Goal: Task Accomplishment & Management: Complete application form

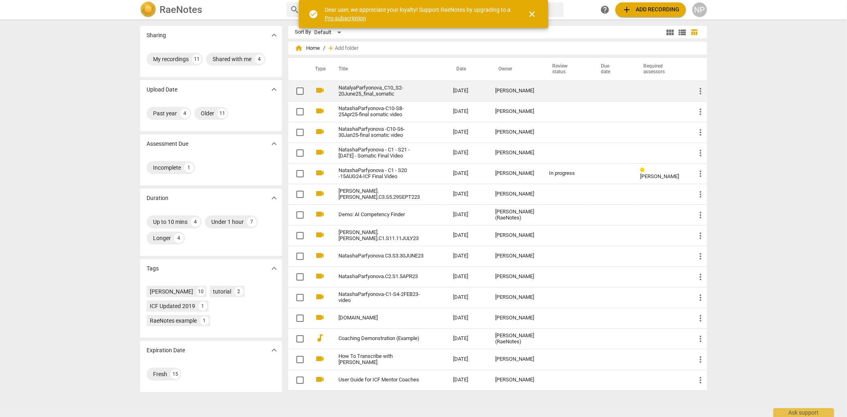
click at [364, 91] on link "NatalyaParfyonova_C10_S2-20June25_final_somatic" at bounding box center [381, 91] width 85 height 12
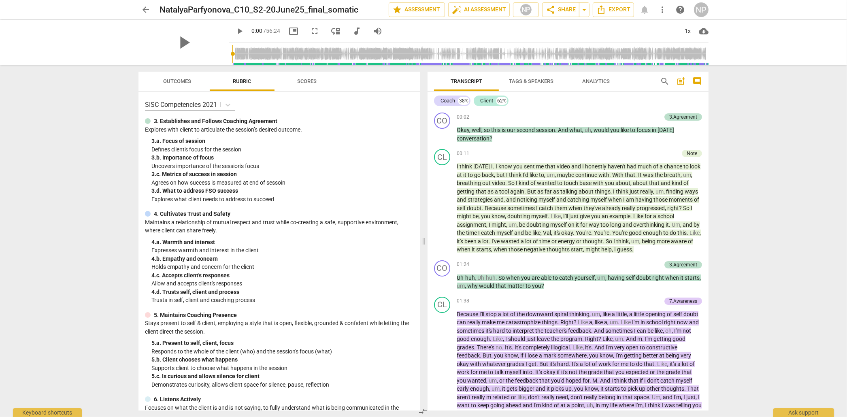
scroll to position [11, 0]
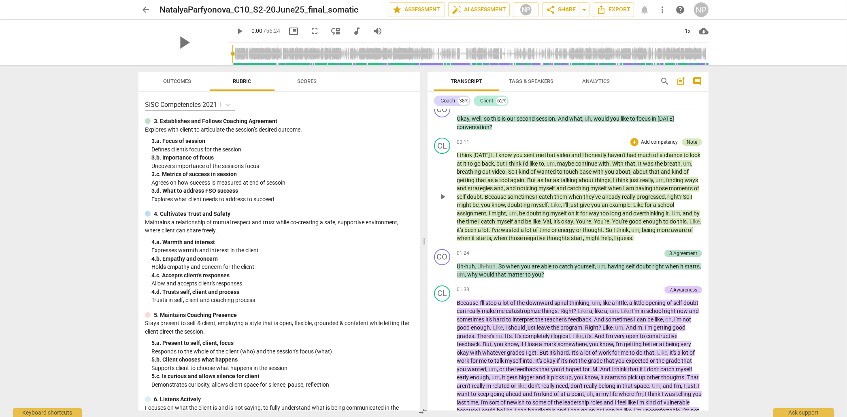
click at [688, 142] on div "Note" at bounding box center [692, 141] width 11 height 7
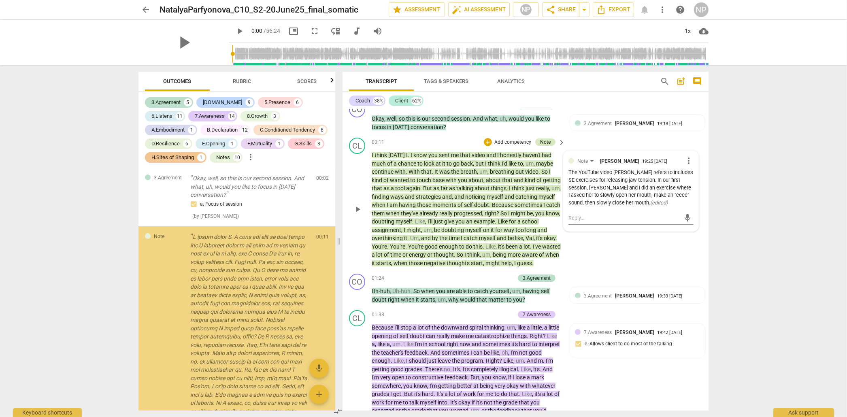
scroll to position [3, 0]
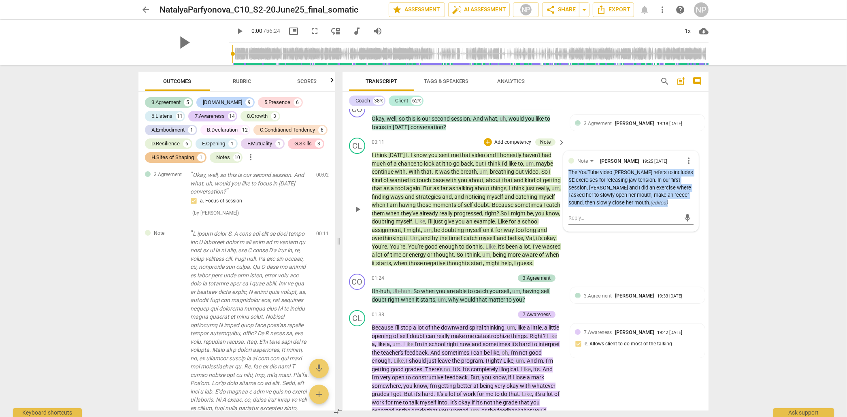
drag, startPoint x: 568, startPoint y: 175, endPoint x: 665, endPoint y: 206, distance: 102.2
click at [665, 206] on div "The YouTube video [PERSON_NAME] refers to includes SE exercises for releasing j…" at bounding box center [631, 188] width 125 height 38
copy div "The YouTube video [PERSON_NAME] refers to includes SE exercises for releasing j…"
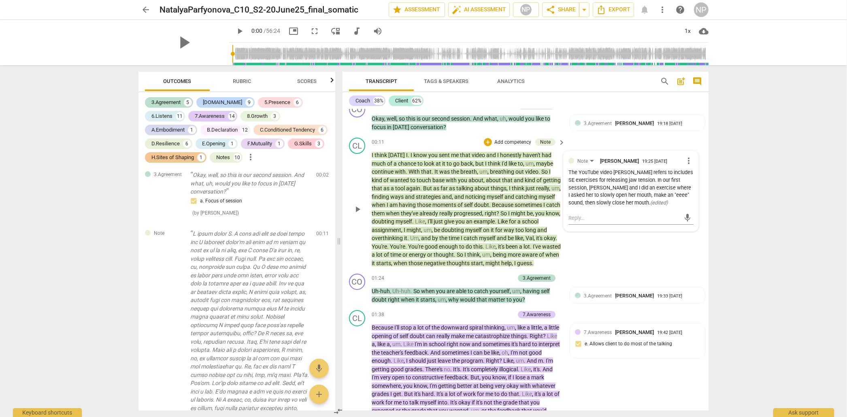
click at [586, 177] on div "The YouTube video [PERSON_NAME] refers to includes SE exercises for releasing j…" at bounding box center [631, 188] width 125 height 38
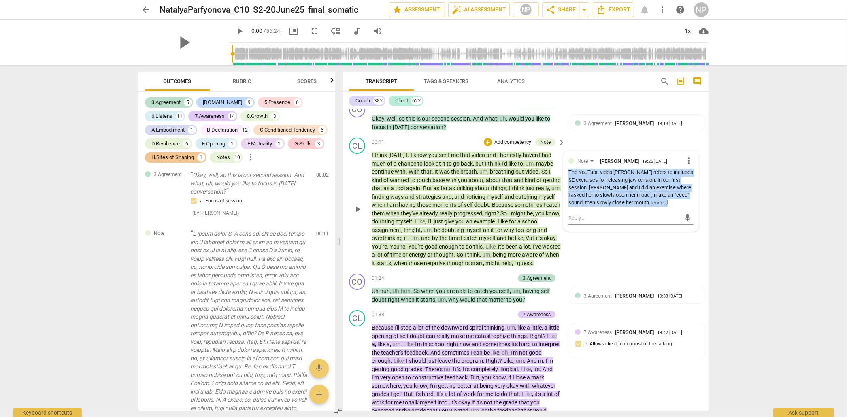
drag, startPoint x: 568, startPoint y: 176, endPoint x: 664, endPoint y: 205, distance: 100.2
click at [664, 205] on div "The YouTube video [PERSON_NAME] refers to includes SE exercises for releasing j…" at bounding box center [631, 188] width 125 height 38
copy div "The YouTube video [PERSON_NAME] refers to includes SE exercises for releasing j…"
click at [686, 158] on span "more_vert" at bounding box center [689, 161] width 10 height 10
click at [697, 175] on li "Delete" at bounding box center [695, 176] width 28 height 15
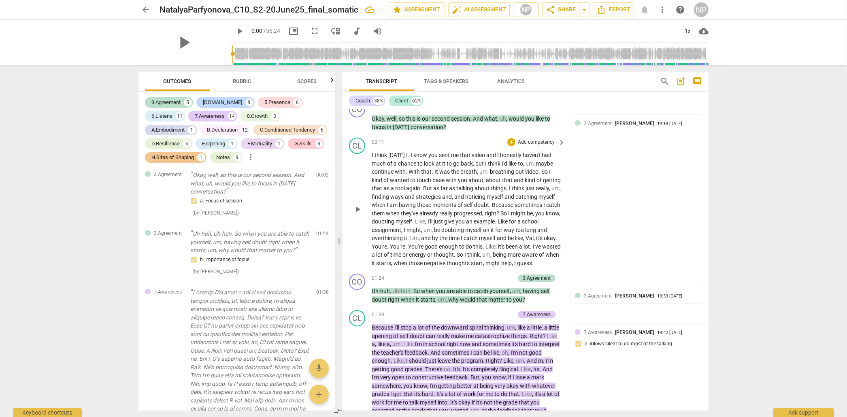
drag, startPoint x: 434, startPoint y: 171, endPoint x: 537, endPoint y: 168, distance: 102.9
click at [538, 168] on p "I think [DATE] I . I know you sent me that video and I honestly haven't had muc…" at bounding box center [467, 209] width 190 height 116
drag, startPoint x: 531, startPoint y: 171, endPoint x: 433, endPoint y: 170, distance: 98.0
click at [433, 170] on p "I think [DATE] I . I know you sent me that video and I honestly haven't had muc…" at bounding box center [467, 209] width 190 height 116
click at [567, 160] on span "keyboard_arrow_down" at bounding box center [567, 161] width 10 height 10
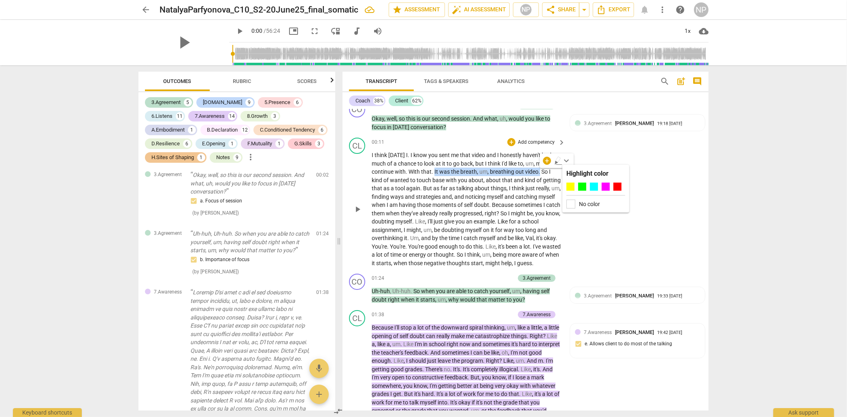
click at [521, 140] on p "Add competency" at bounding box center [536, 142] width 38 height 7
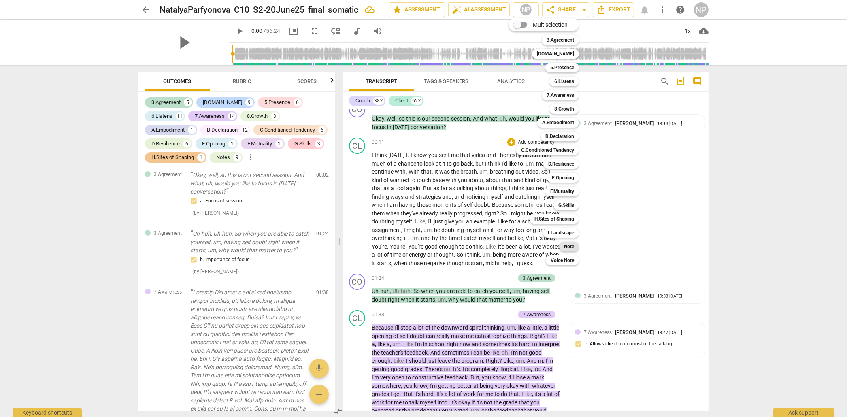
click at [566, 246] on b "Note" at bounding box center [569, 247] width 10 height 10
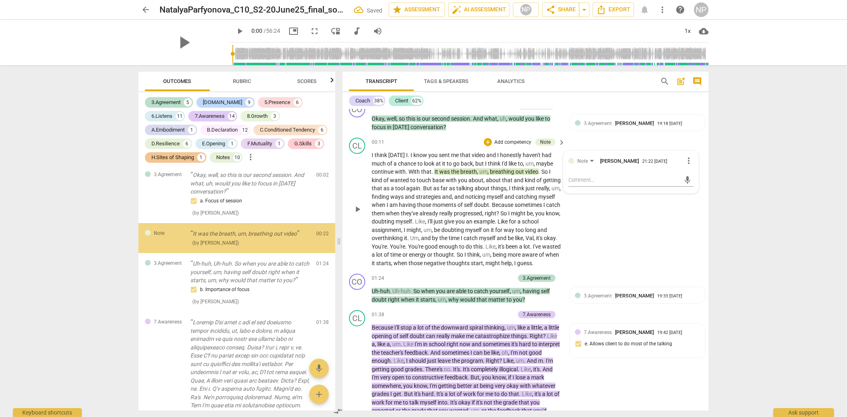
scroll to position [0, 0]
paste textarea "The YouTube video [PERSON_NAME] refers to includes SE exercises for releasing j…"
type textarea "The YouTube video [PERSON_NAME] refers to includes SE exercises for releasing j…"
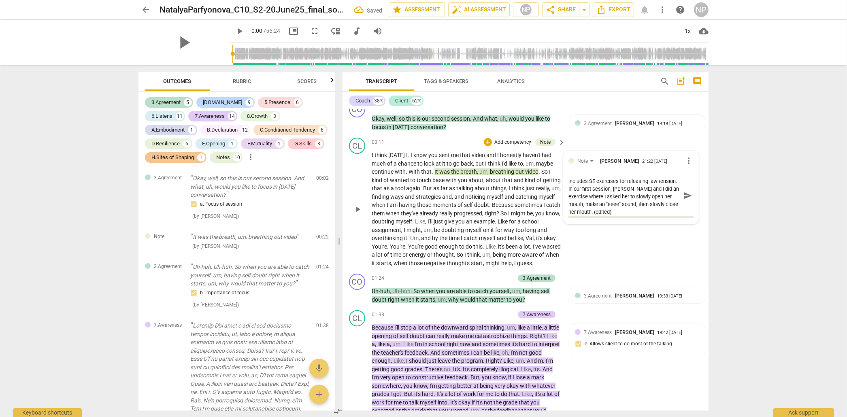
type textarea "The YouTube video [PERSON_NAME] refers to includes SE exercises for releasing j…"
click at [687, 197] on span "send" at bounding box center [687, 195] width 9 height 9
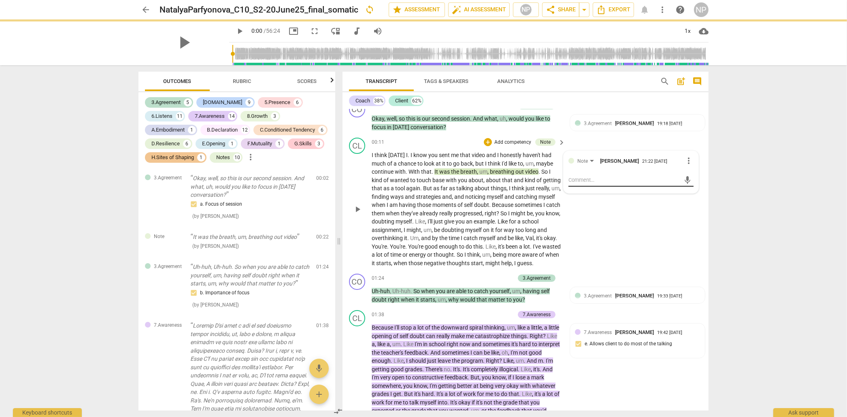
scroll to position [0, 0]
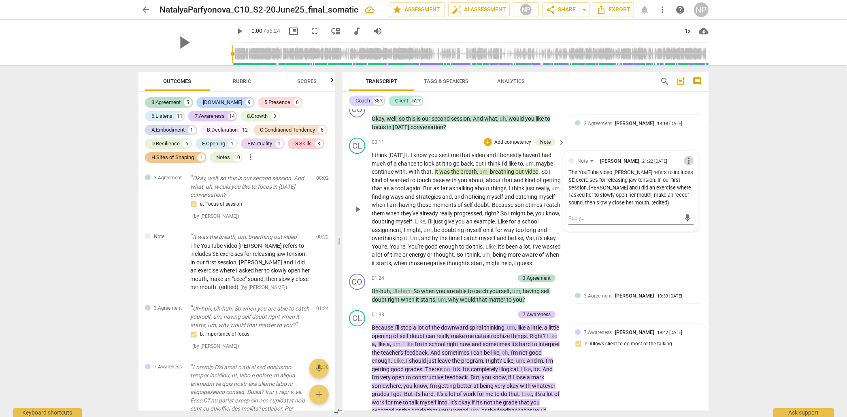
click at [686, 161] on span "more_vert" at bounding box center [689, 161] width 10 height 10
click at [692, 161] on li "Edit" at bounding box center [695, 161] width 28 height 15
click at [673, 181] on textarea "The YouTube video [PERSON_NAME] refers to includes SE exercises for releasing j…" at bounding box center [631, 195] width 125 height 38
type textarea "The YouTube video [PERSON_NAME] refers to includes SoE exercises for releasing …"
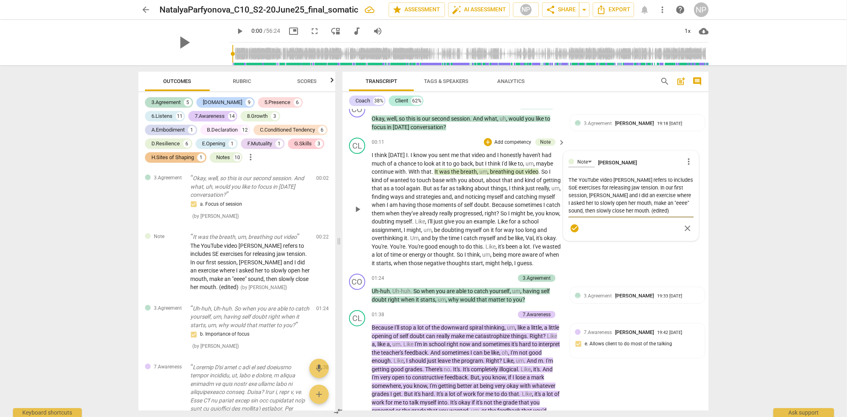
type textarea "The YouTube video [PERSON_NAME] refers to includes SomE exercises for releasing…"
type textarea "The YouTube video [PERSON_NAME] refers to includes SomaE exercises for releasin…"
type textarea "The YouTube video [PERSON_NAME] refers to includes SomatE exercises for releasi…"
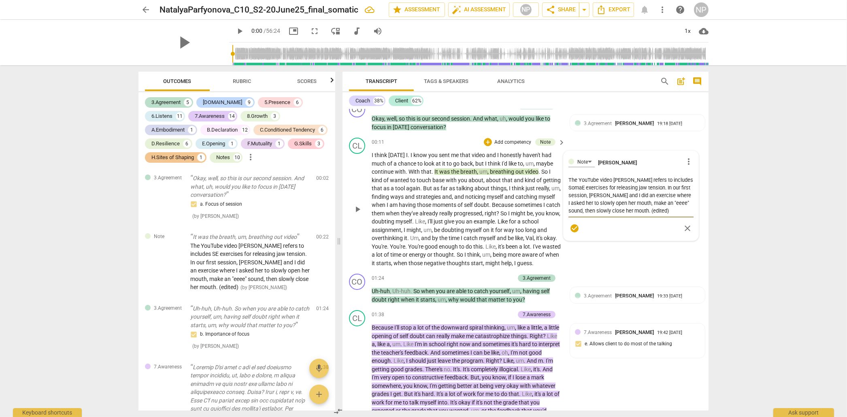
type textarea "The YouTube video [PERSON_NAME] refers to includes SomatE exercises for releasi…"
type textarea "The YouTube video [PERSON_NAME] refers to includes SomatiE exercises for releas…"
type textarea "The YouTube video [PERSON_NAME] refers to includes SomaticE exercises for relea…"
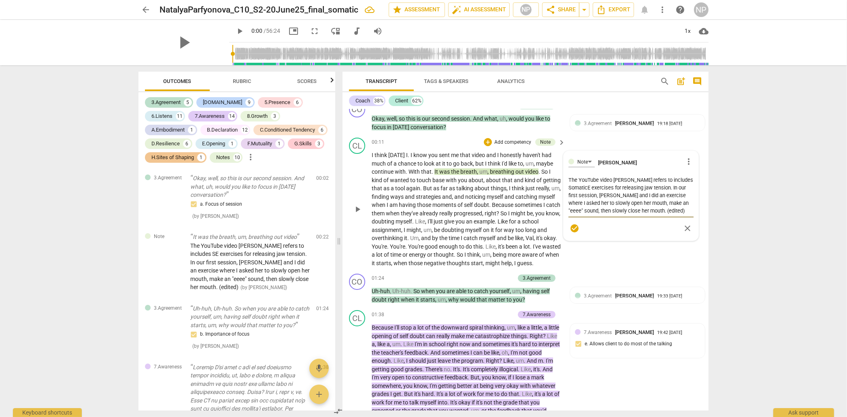
type textarea "The YouTube video [PERSON_NAME] refers to includes Somatic E exercises for rele…"
type textarea "The YouTube video [PERSON_NAME] refers to includes Somatic Ex exercises for rel…"
type textarea "The YouTube video [PERSON_NAME] refers to includes Somatic Exp exercises for re…"
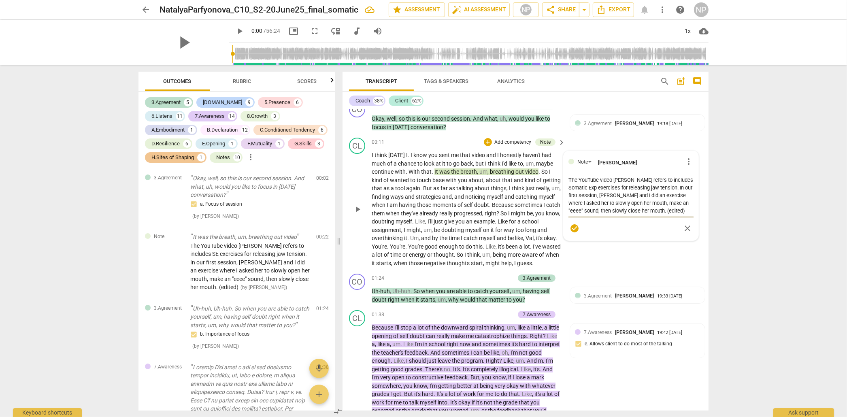
type textarea "The YouTube video [PERSON_NAME] refers to includes Somatic Expe exercises for r…"
type textarea "The YouTube video [PERSON_NAME] refers to includes Somatic Exper exercises for …"
type textarea "The YouTube video [PERSON_NAME] refers to includes Somatic Experi exercises for…"
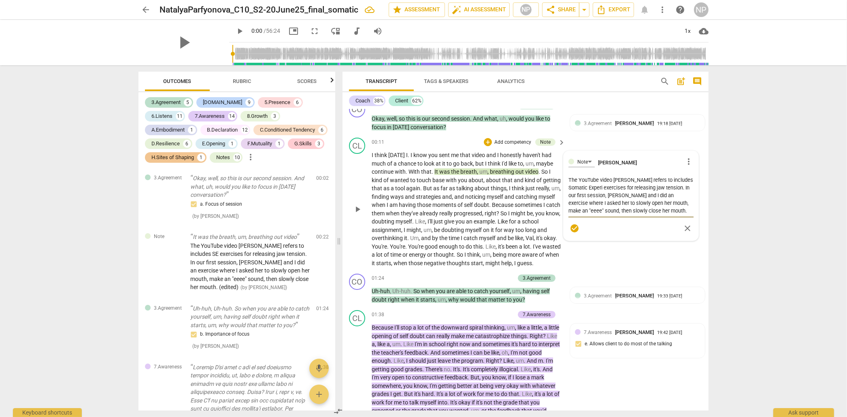
type textarea "The YouTube video [PERSON_NAME] refers to includes Somatic Experie exercises fo…"
type textarea "The YouTube video [PERSON_NAME] refers to includes Somatic Experien exercises f…"
type textarea "The YouTube video [PERSON_NAME] refers to includes Somatic Experienc exercises …"
type textarea "The YouTube video [PERSON_NAME] refers to includes Somatic Experienci exercises…"
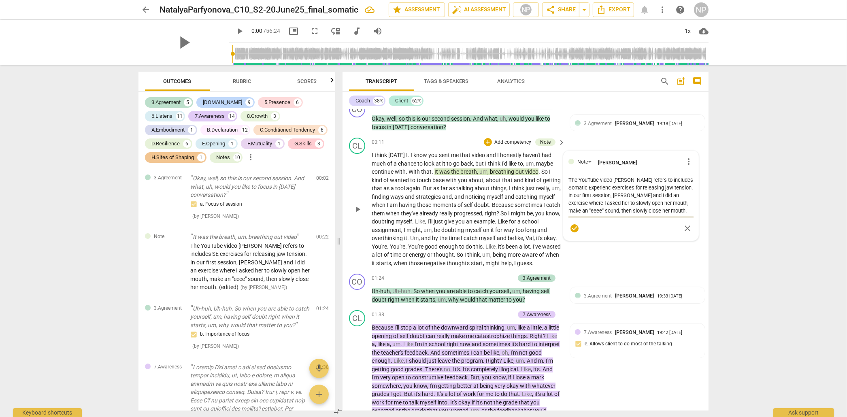
type textarea "The YouTube video [PERSON_NAME] refers to includes Somatic Experienci exercises…"
type textarea "The YouTube video [PERSON_NAME] refers to includes Somatic Experiencin exercise…"
type textarea "The YouTube video [PERSON_NAME] refers to includes Somatic Experiencing exercis…"
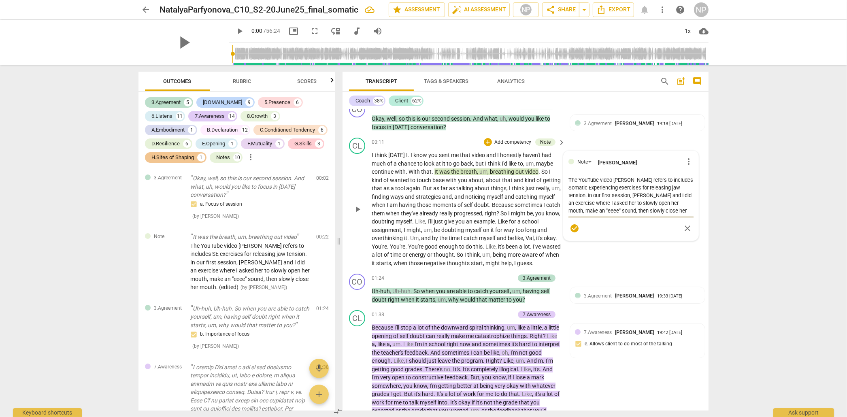
click at [572, 229] on span "check_circle" at bounding box center [575, 229] width 10 height 10
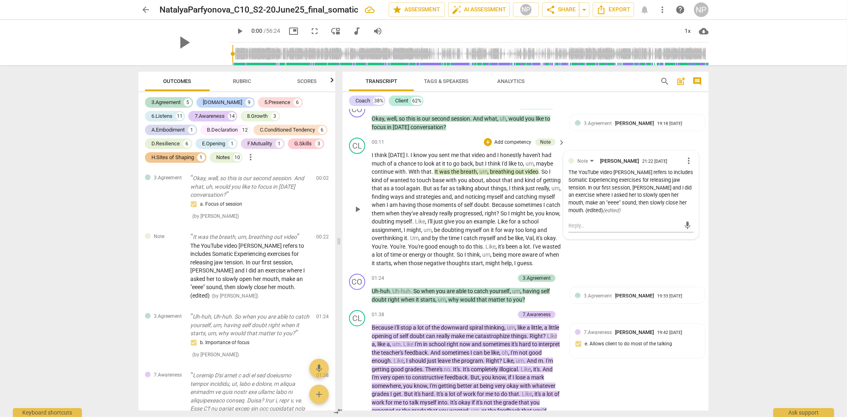
click at [401, 210] on span "when" at bounding box center [393, 213] width 15 height 6
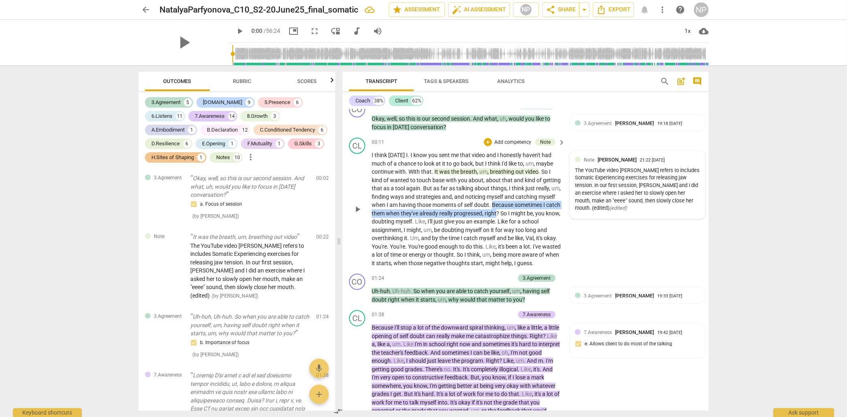
drag, startPoint x: 534, startPoint y: 205, endPoint x: 545, endPoint y: 213, distance: 13.9
click at [545, 213] on p "I think [DATE] I . I know you sent me that video and I honestly haven't had muc…" at bounding box center [467, 209] width 190 height 116
click at [412, 222] on span "myself" at bounding box center [404, 221] width 17 height 6
click at [515, 204] on span "Because" at bounding box center [503, 205] width 23 height 6
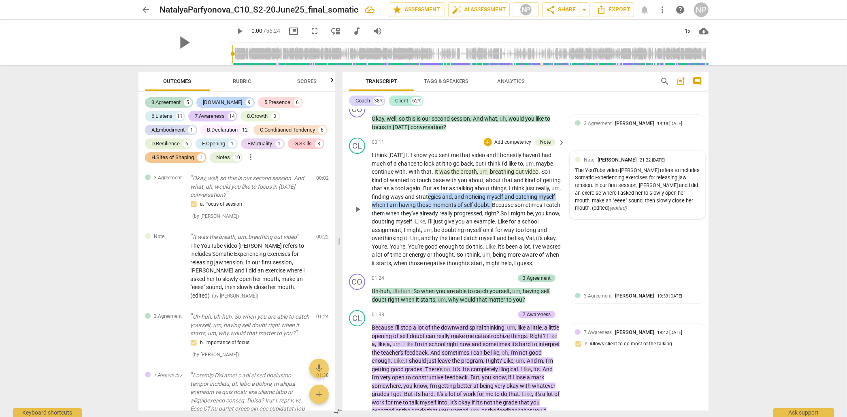
drag, startPoint x: 534, startPoint y: 204, endPoint x: 453, endPoint y: 196, distance: 81.4
click at [453, 196] on p "I think [DATE] I . I know you sent me that video and I honestly haven't had muc…" at bounding box center [467, 209] width 190 height 116
click at [458, 202] on span "moments" at bounding box center [444, 205] width 25 height 6
drag, startPoint x: 398, startPoint y: 197, endPoint x: 531, endPoint y: 205, distance: 133.5
click at [531, 205] on p "I think [DATE] I . I know you sent me that video and I honestly haven't had muc…" at bounding box center [467, 209] width 190 height 116
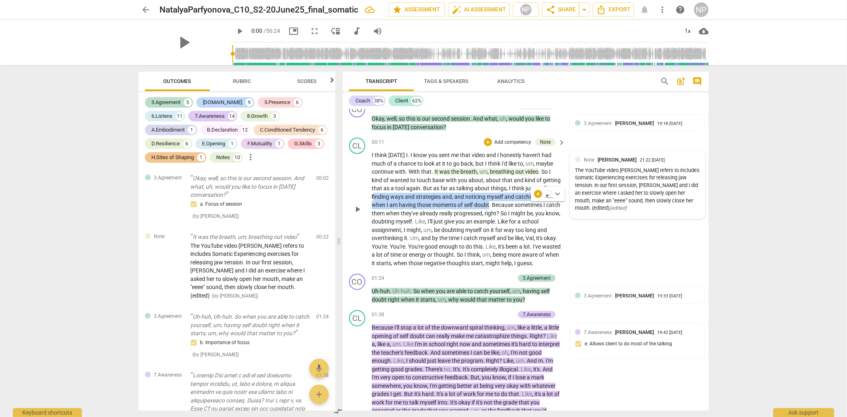
click at [517, 139] on p "Add competency" at bounding box center [513, 142] width 38 height 7
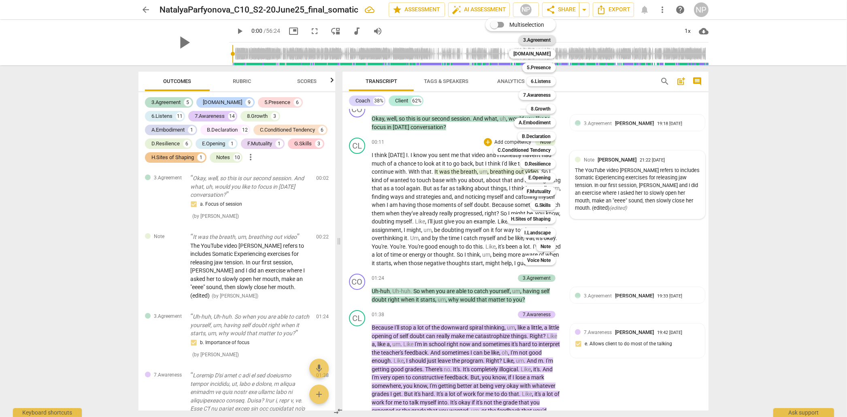
click at [539, 39] on b "3.Agreement" at bounding box center [538, 40] width 28 height 10
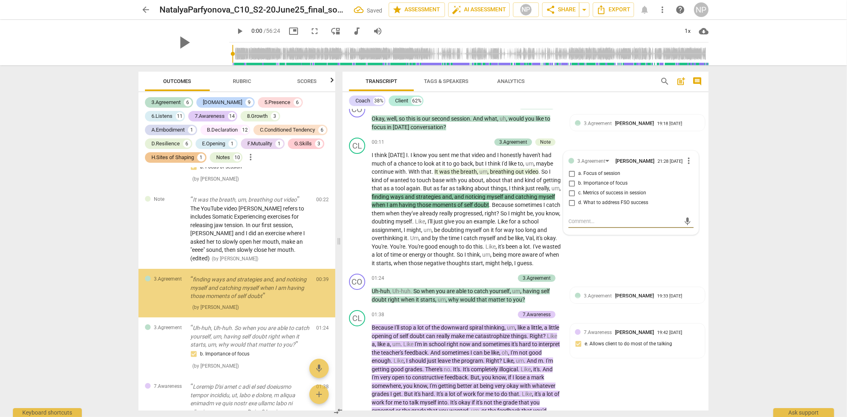
scroll to position [41, 0]
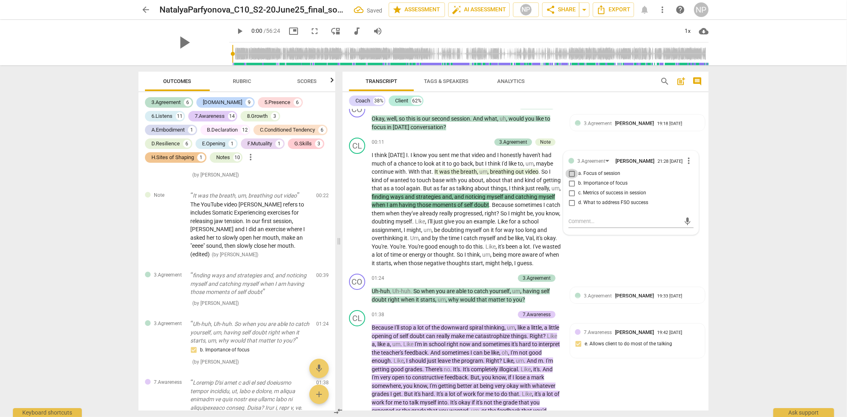
click at [573, 175] on input "a. Focus of session" at bounding box center [571, 174] width 13 height 10
checkbox input "true"
click at [581, 222] on textarea at bounding box center [625, 221] width 112 height 8
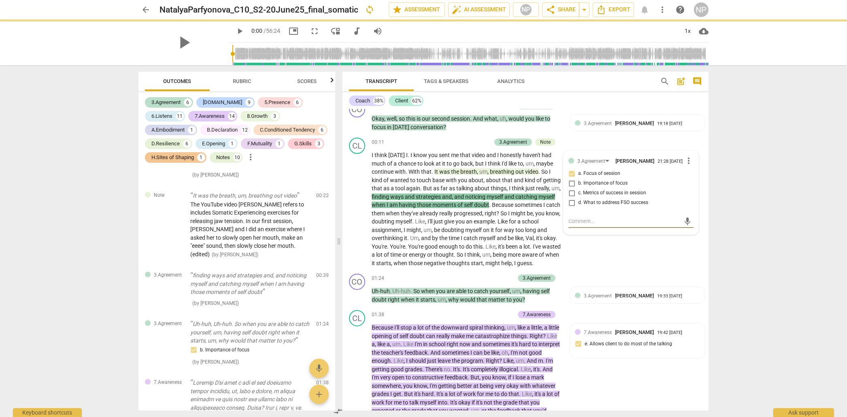
type textarea "H"
type textarea "Hre"
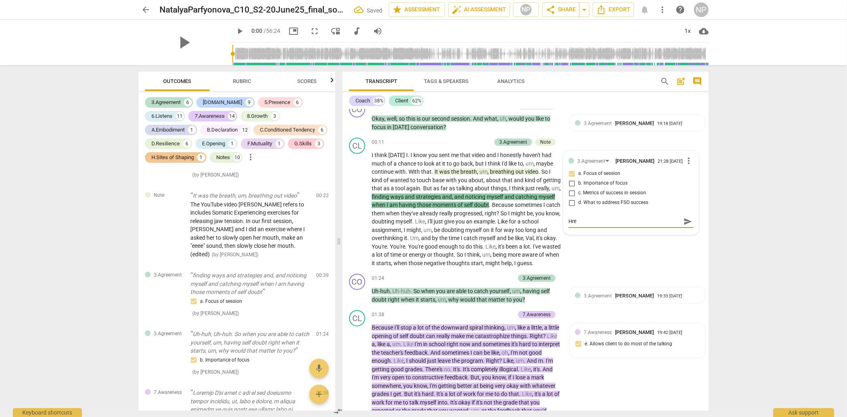
type textarea "Hre"
type textarea "Hre r"
type textarea "Hre"
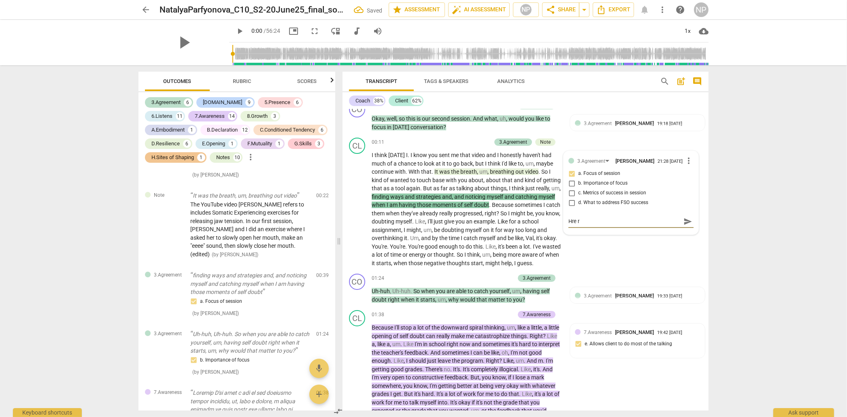
type textarea "Hre"
type textarea "Hr"
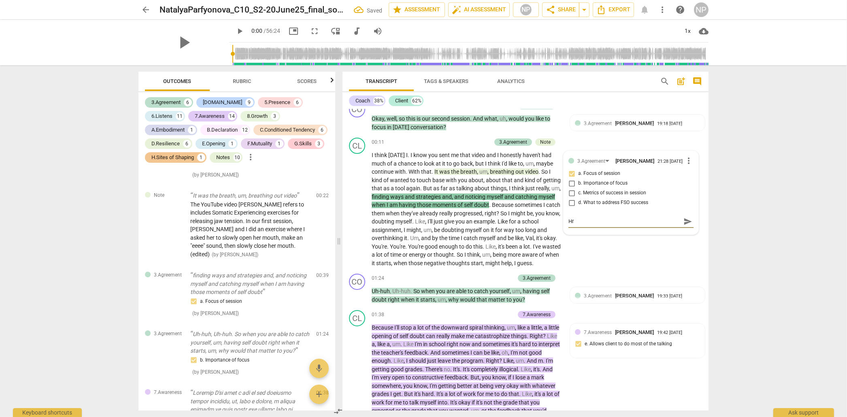
type textarea "H"
paste textarea "The client wants to develop embodied confidence so that she does not get overwh…"
type textarea "The client wants to develop embodied confidence so that she does not get overwh…"
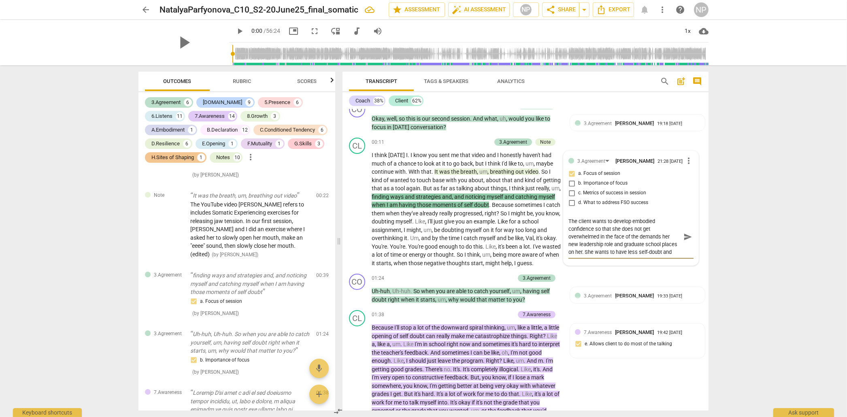
scroll to position [7, 0]
click at [569, 224] on textarea "The client wants to develop embodied confidence so that she does not get overwh…" at bounding box center [625, 236] width 112 height 38
drag, startPoint x: 568, startPoint y: 224, endPoint x: 665, endPoint y: 263, distance: 104.7
click at [665, 263] on div "3.Agreement [PERSON_NAME] 21:28 [DATE] more_vert a. Focus of session b. Importa…" at bounding box center [631, 208] width 135 height 114
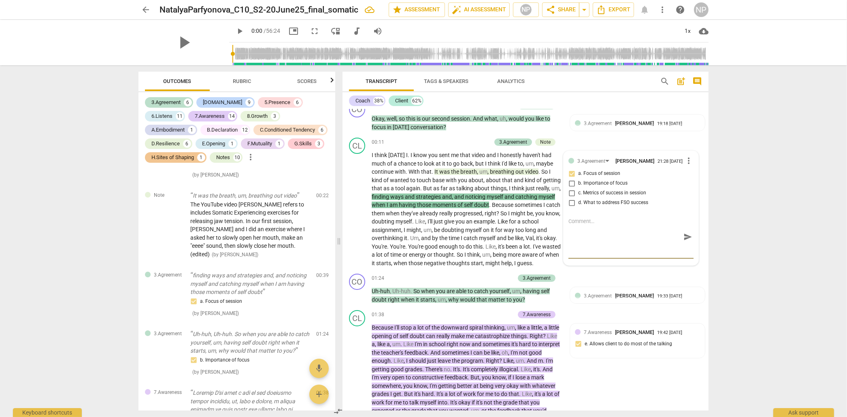
scroll to position [0, 0]
type textarea "T"
type textarea "Th"
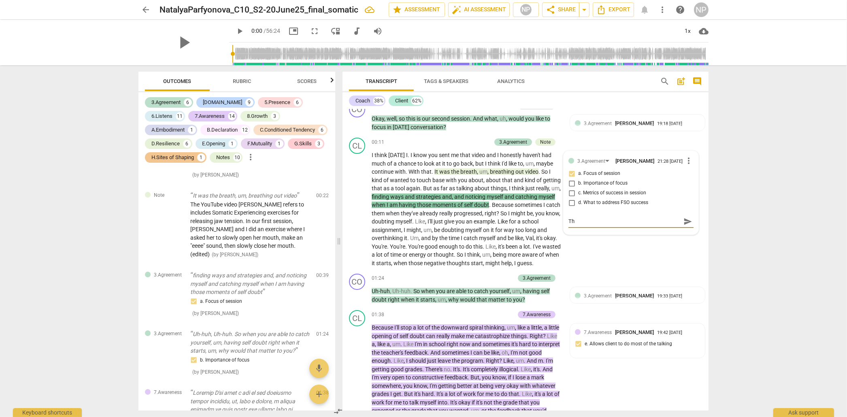
type textarea "The"
type textarea "The l"
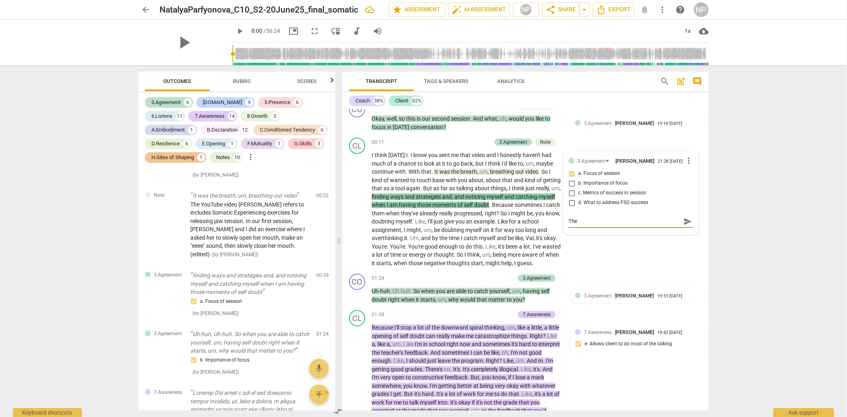
type textarea "The l"
type textarea "The li"
type textarea "The lit"
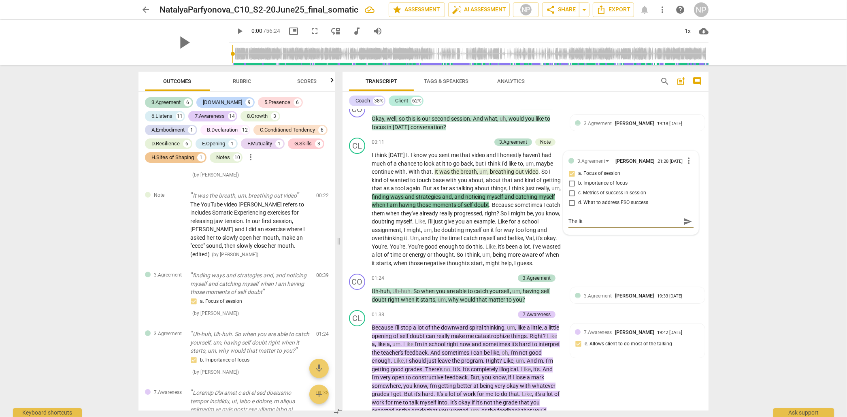
type textarea "The litl"
type textarea "The lit"
type textarea "The litt"
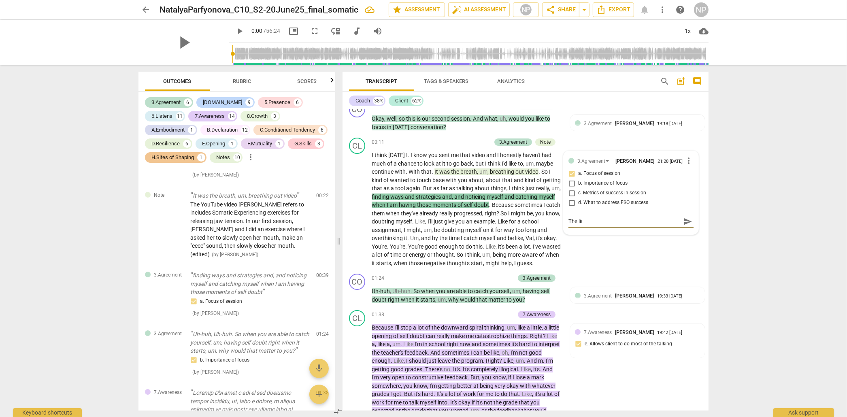
type textarea "The litt"
type textarea "The littl"
type textarea "The little"
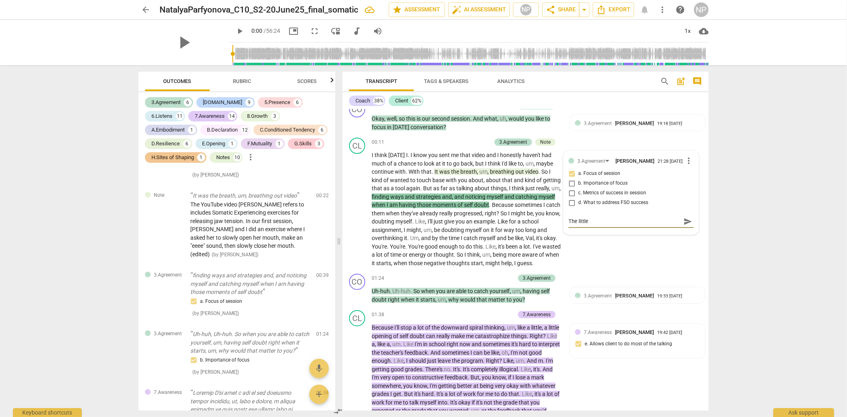
type textarea "The little a"
type textarea "The little a f"
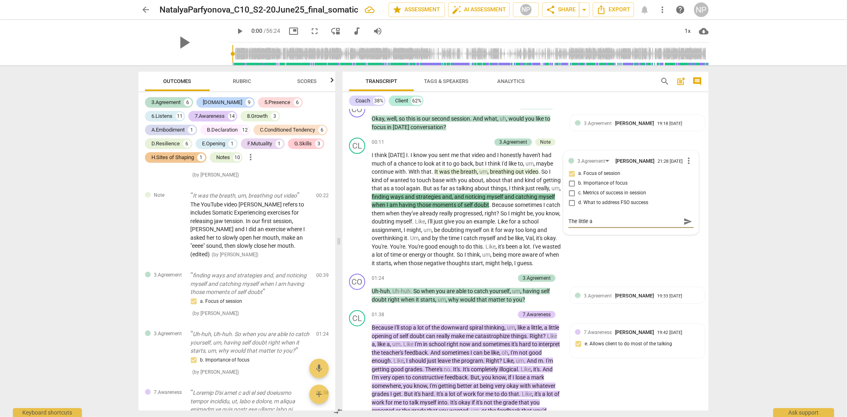
type textarea "The little a f"
type textarea "The little a fo"
type textarea "The little a for"
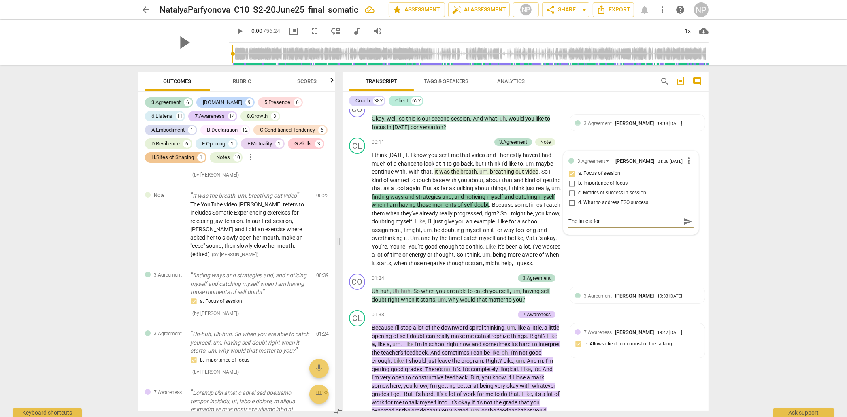
type textarea "The little a forr"
type textarea "The little a for"
type textarea "The little a fo"
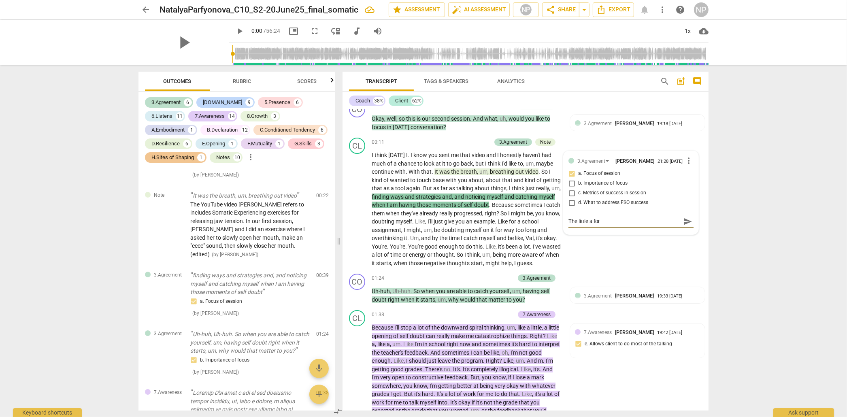
type textarea "The little a fo"
type textarea "The little a f"
type textarea "The little a"
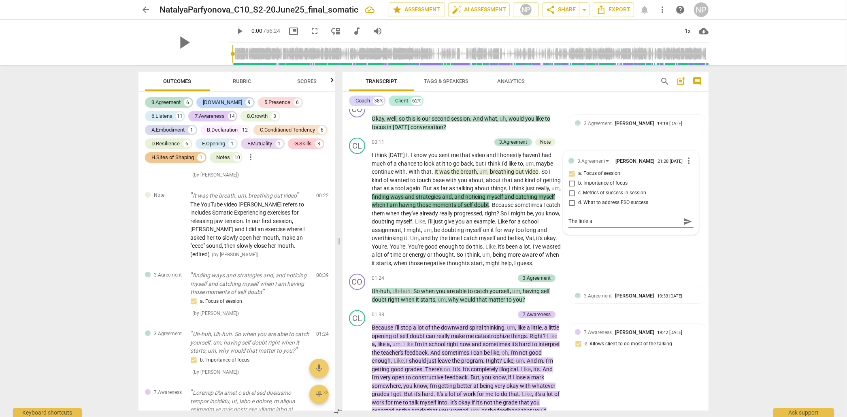
type textarea "The little a"
type textarea "The little a""
click at [588, 225] on textarea "The little a"" at bounding box center [625, 221] width 112 height 8
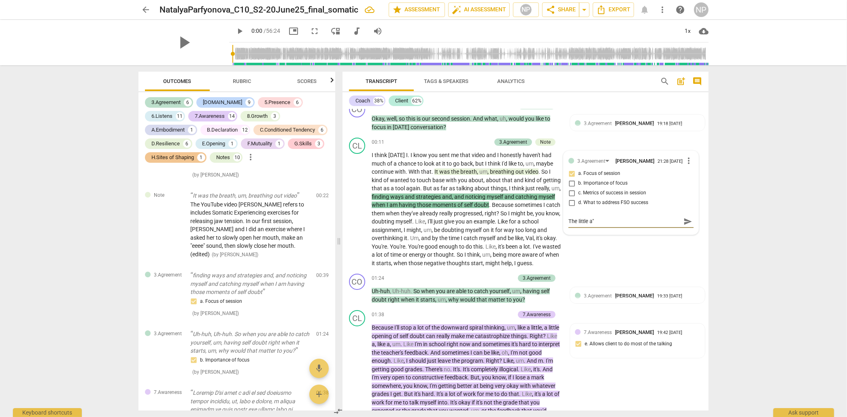
type textarea "The little "a""
type textarea "The little "a" f"
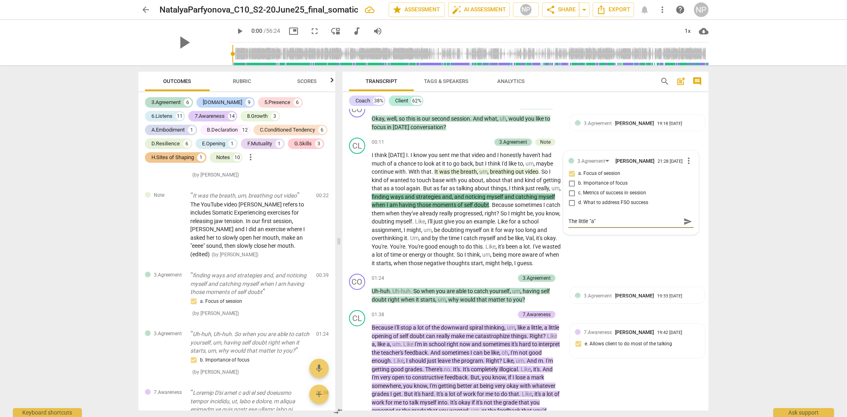
type textarea "The little "a" f"
type textarea "The little "a" fo"
type textarea "The little "a" for"
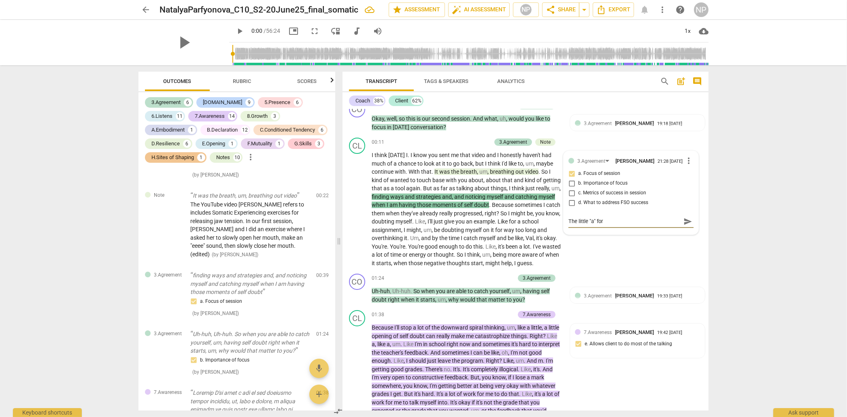
type textarea "The little "a" for"
type textarea "The little "a" for t"
type textarea "The little "a" for th"
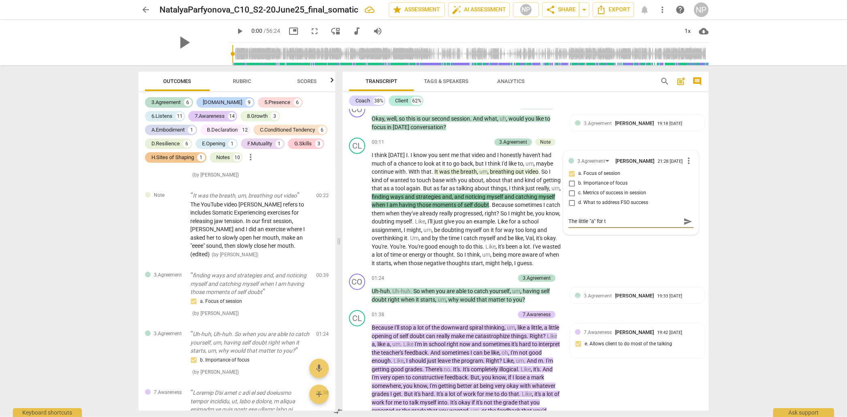
type textarea "The little "a" for th"
type textarea "The little "a" for thi"
type textarea "The little "a" for this"
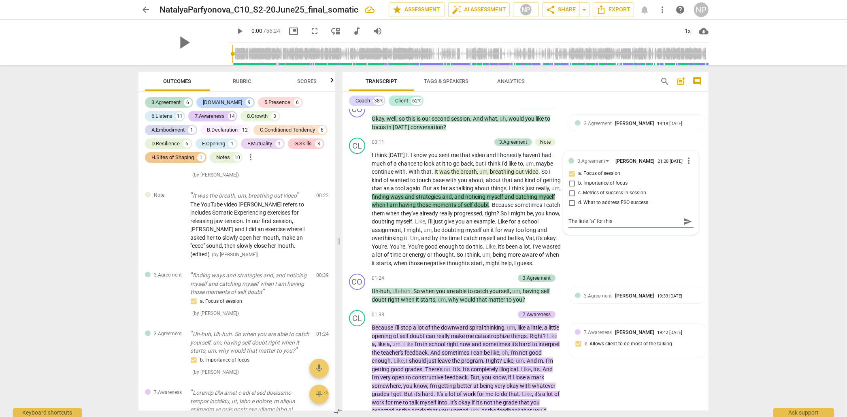
type textarea "The little "a" for thise"
type textarea "The little "a" for thiser"
type textarea "The little "a" for thisere"
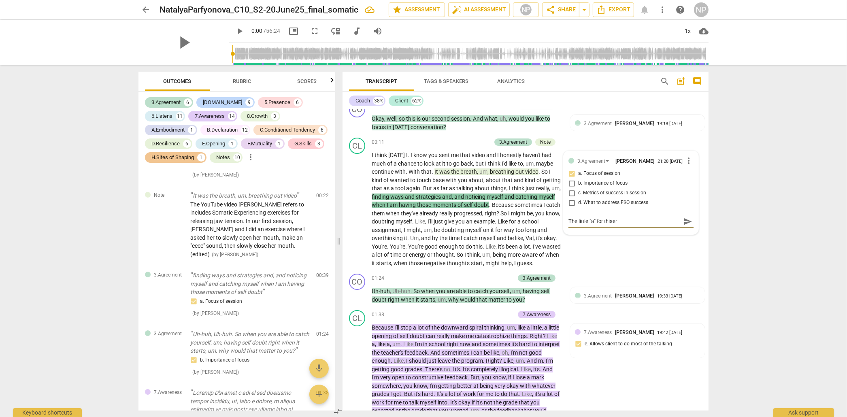
type textarea "The little "a" for thisere"
type textarea "The little "a" for thiserer"
type textarea "The little "a" for thisere"
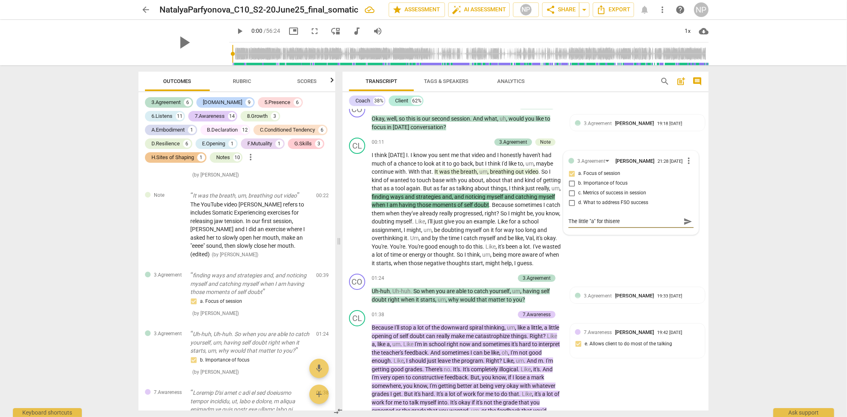
type textarea "The little "a" for thiser"
type textarea "The little "a" for thise"
type textarea "The little "a" for thisee"
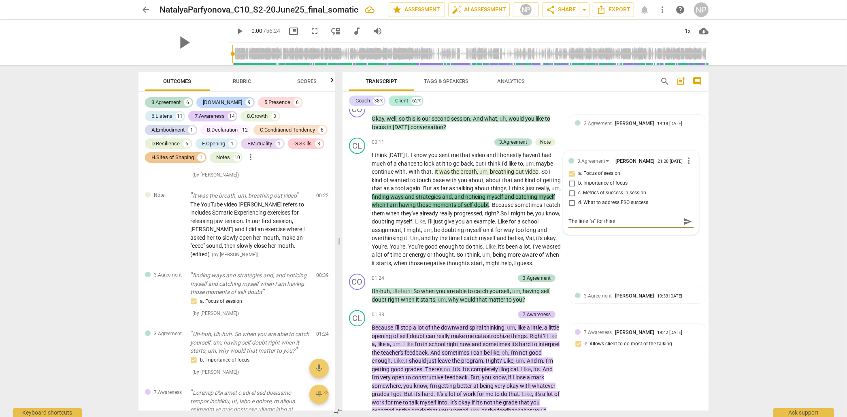
type textarea "The little "a" for thisee"
type textarea "The little "a" for thiseer"
type textarea "The little "a" for thisee"
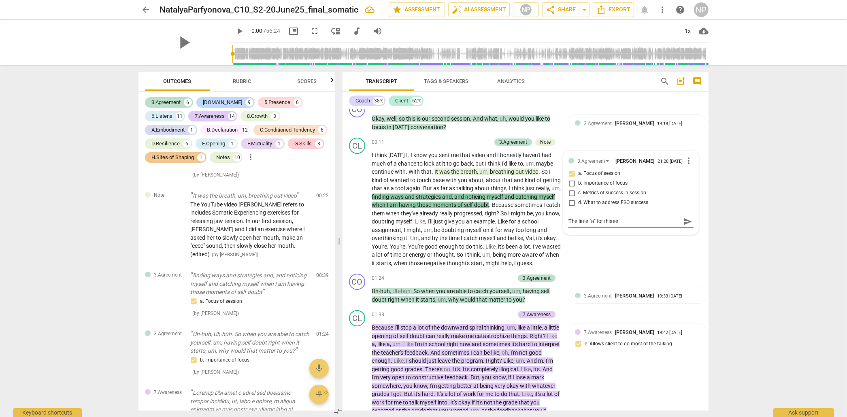
type textarea "The little "a" for thise"
type textarea "The little "a" for this"
type textarea "The little "a" for thi"
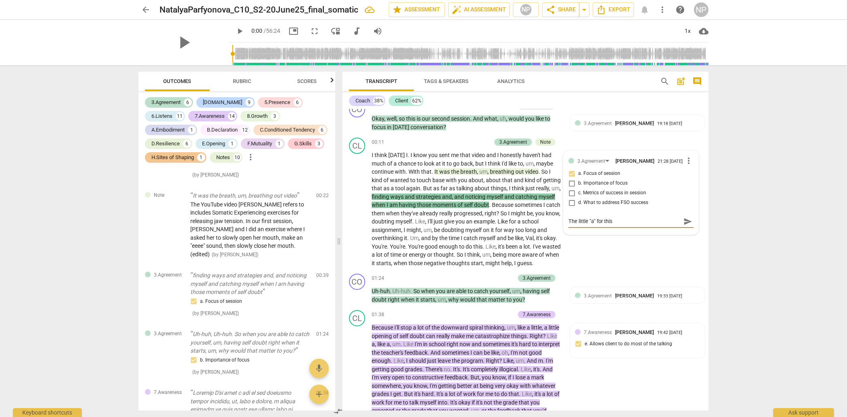
type textarea "The little "a" for thi"
type textarea "The little "a" for this"
type textarea "The little "a" for this s"
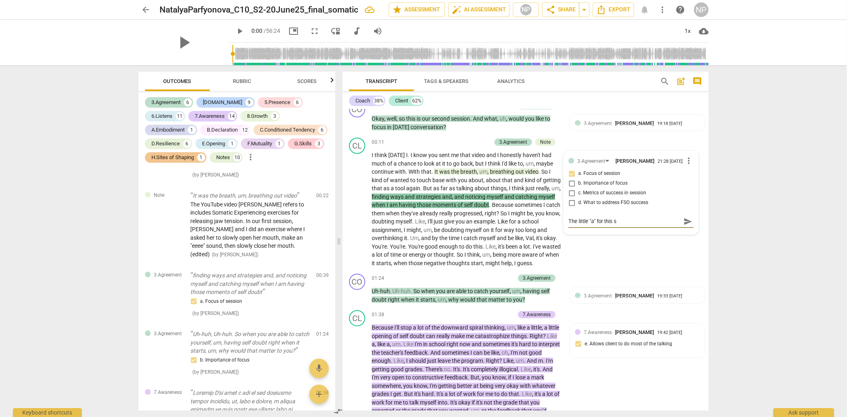
type textarea "The little "a" for this se"
type textarea "The little "a" for this ses"
type textarea "The little "a" for this sess"
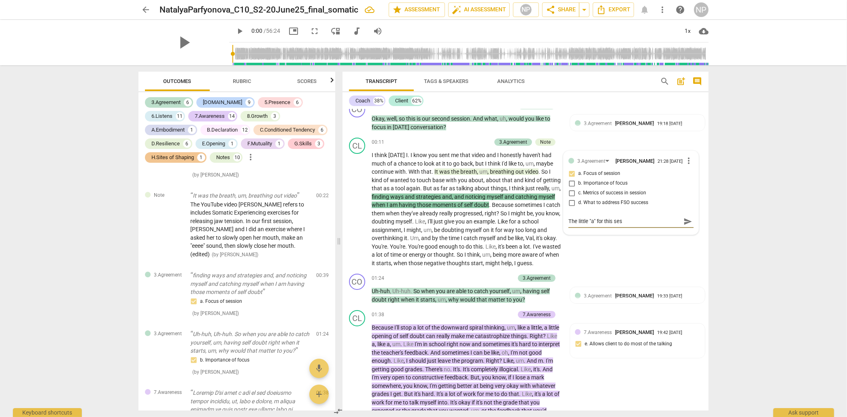
type textarea "The little "a" for this sess"
type textarea "The little "a" for this sessi"
type textarea "The little "a" for this sessio"
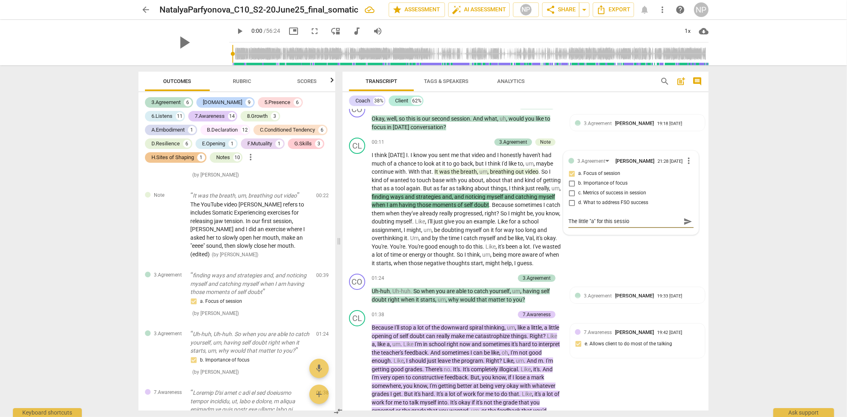
type textarea "The little "a" for this session"
type textarea "The little "a" for this sessione"
type textarea "The little "a" for this sessioner"
type textarea "The little "a" for this sessione"
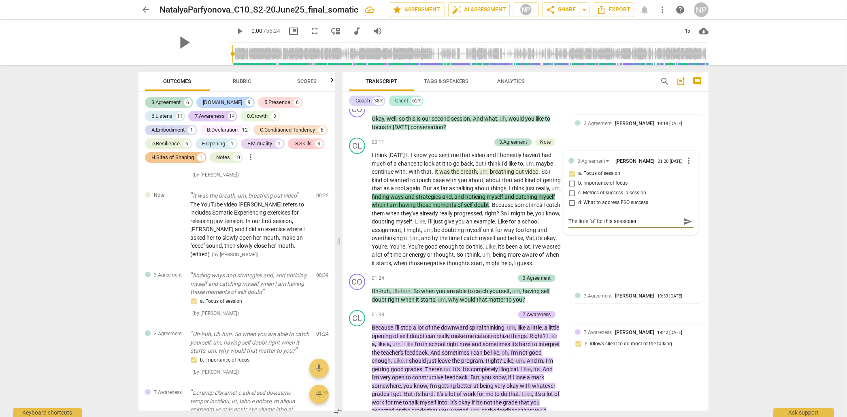
type textarea "The little "a" for this sessione"
type textarea "The little "a" for this session"
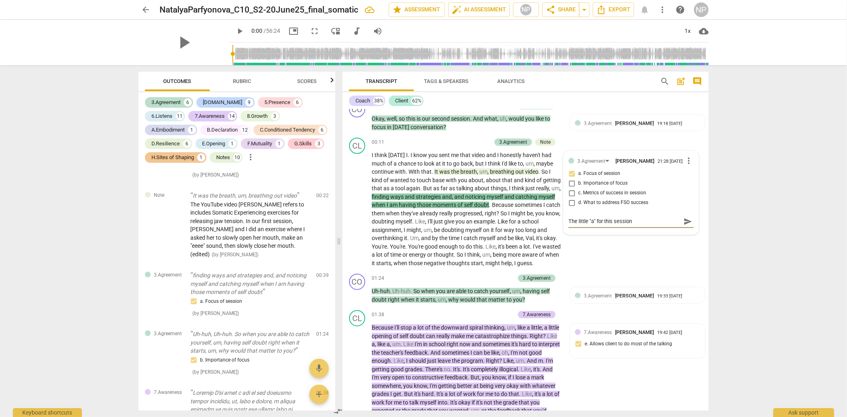
type textarea "The little "a" for this session i"
type textarea "The little "a" for this session is"
type textarea "The little "a" for this session ise"
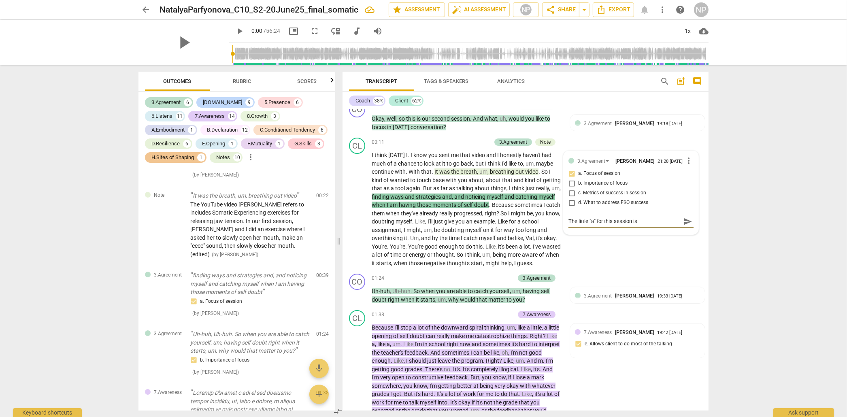
type textarea "The little "a" for this session ise"
type textarea "The little "a" for this session [PERSON_NAME]"
type textarea "The little "a" for this session ise"
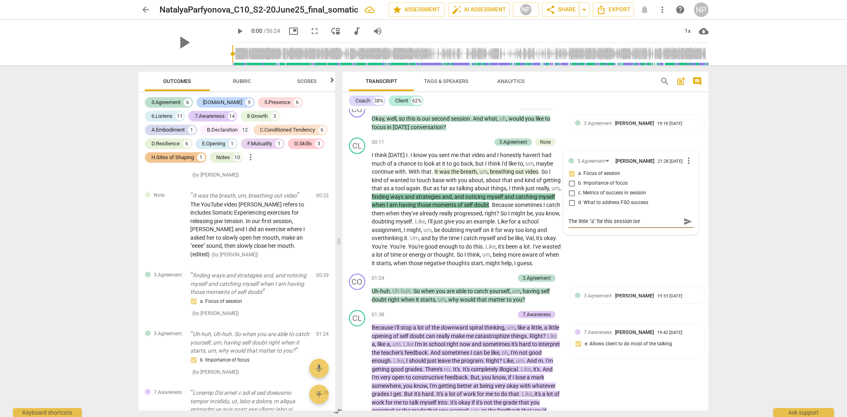
type textarea "The little "a" for this session is"
click at [575, 224] on textarea "The little "a" for this session is" at bounding box center [625, 221] width 112 height 8
type textarea "Th little "a" for this session is"
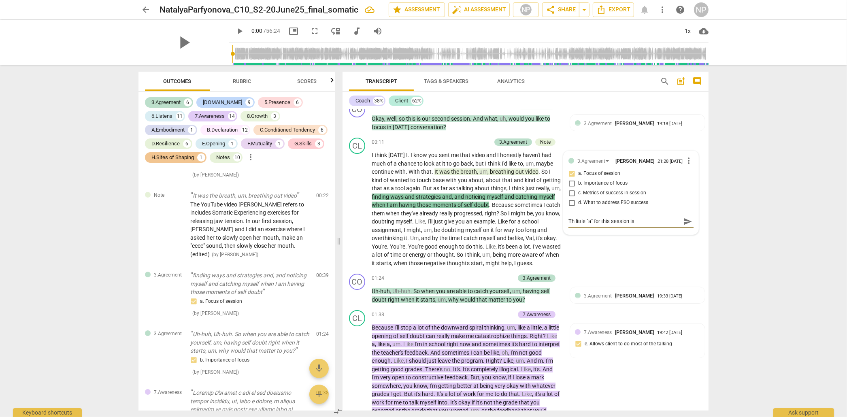
type textarea "Tho little "a" for this session is"
type textarea "[PERSON_NAME] "a" for this session is"
type textarea "Tho little "a" for this session is"
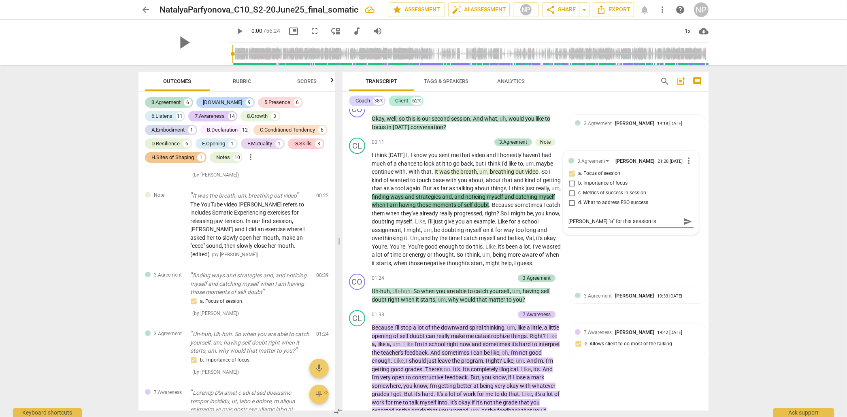
type textarea "Tho little "a" for this session is"
type textarea "Th little "a" for this session is"
type textarea "Thi little "a" for this session is"
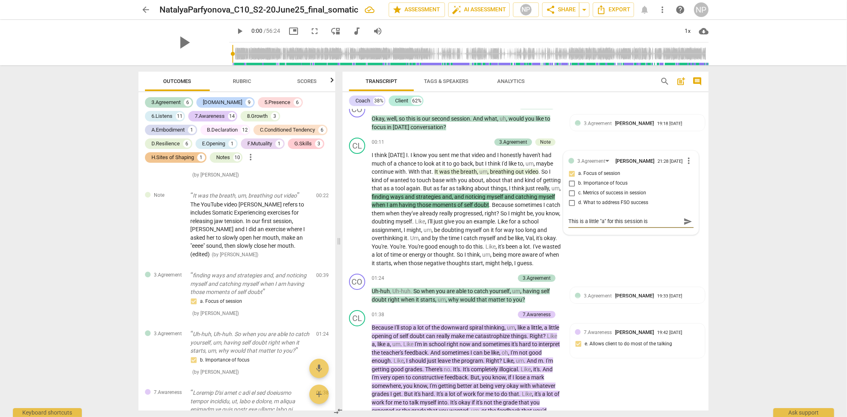
click at [646, 225] on textarea "This is a little "a" for this session is" at bounding box center [625, 221] width 112 height 8
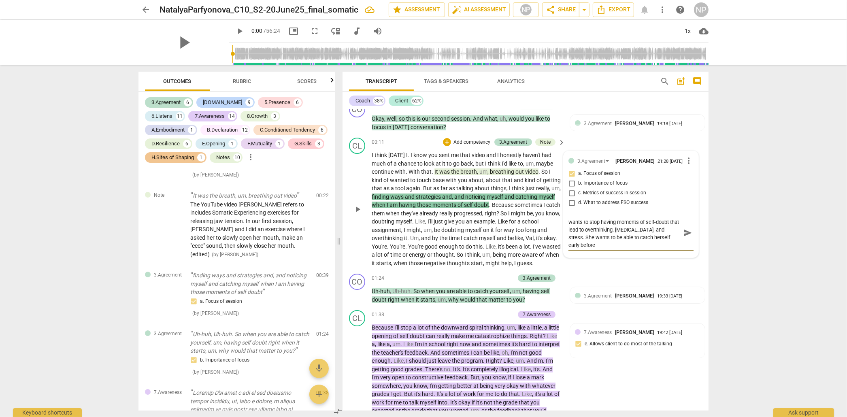
scroll to position [7, 0]
drag, startPoint x: 654, startPoint y: 240, endPoint x: 662, endPoint y: 250, distance: 13.0
click at [662, 248] on textarea "This is a little "a" for this session. The client wants to stop having moments …" at bounding box center [625, 232] width 112 height 31
click at [684, 239] on span "send" at bounding box center [687, 236] width 9 height 9
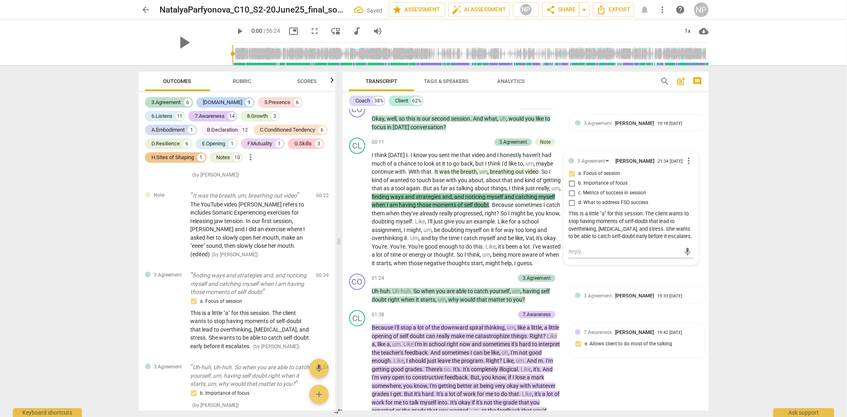
click at [789, 175] on div "arrow_back NatalyaParfyonova_C10_S2-20June25_final_somatic Saved edit star Asse…" at bounding box center [423, 208] width 847 height 417
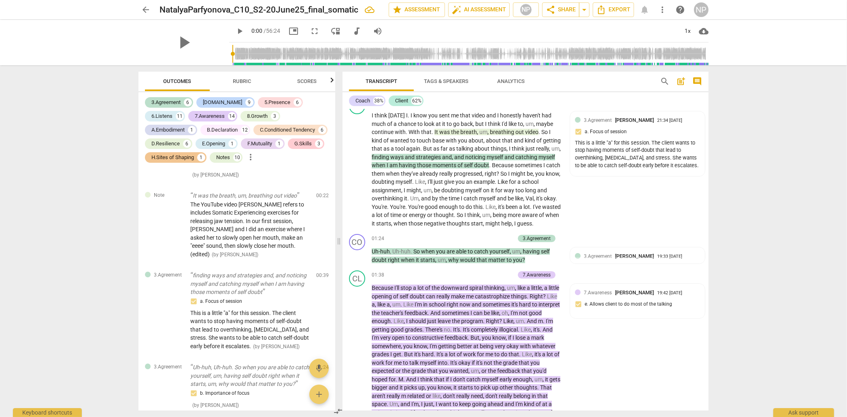
scroll to position [64, 0]
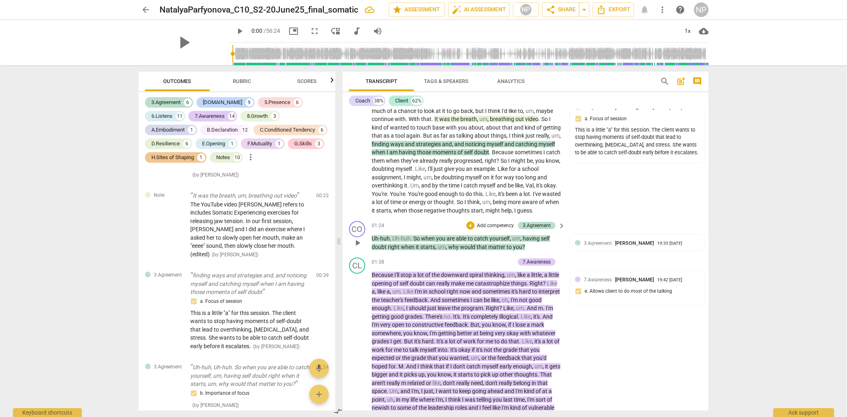
click at [500, 230] on p "Add competency" at bounding box center [495, 225] width 38 height 7
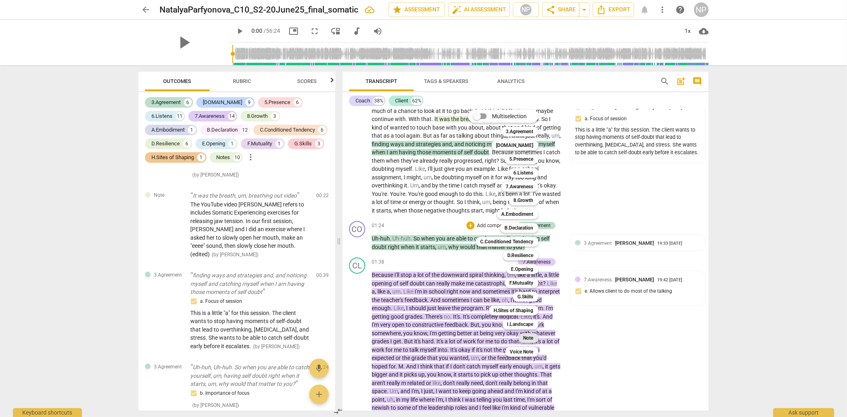
click at [529, 338] on b "Note" at bounding box center [529, 338] width 10 height 10
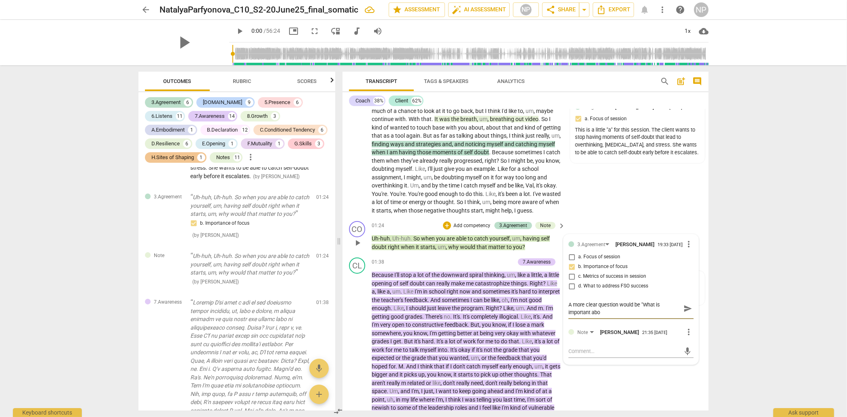
scroll to position [0, 0]
drag, startPoint x: 650, startPoint y: 317, endPoint x: 652, endPoint y: 322, distance: 4.2
click at [652, 316] on textarea "A more clear question would be "What is important about not having" at bounding box center [625, 308] width 112 height 15
click at [550, 248] on p "Uh-huh , Uh-huh . So when you are able to catch yourself , um , having self dou…" at bounding box center [467, 242] width 190 height 17
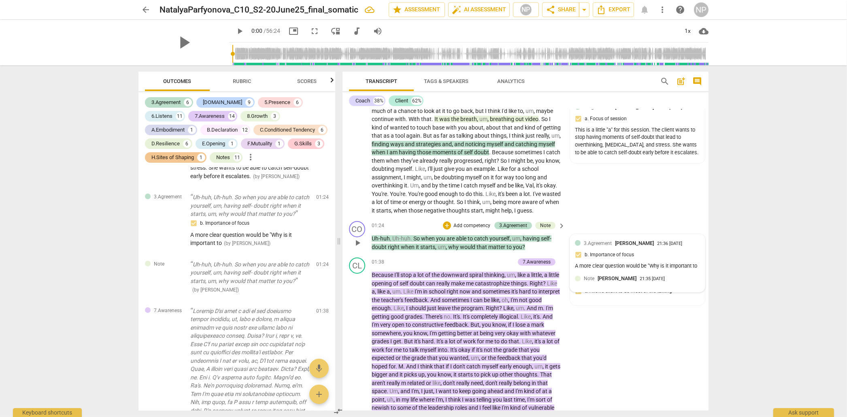
click at [594, 270] on div "A more clear question would be "Why is it important to" at bounding box center [637, 266] width 125 height 8
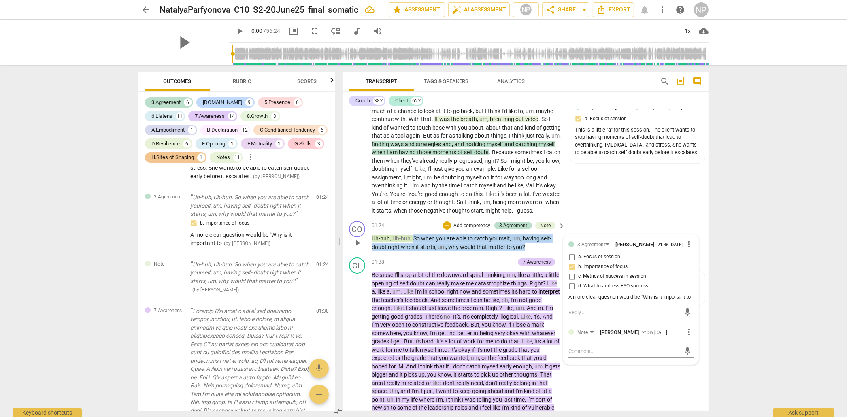
drag, startPoint x: 413, startPoint y: 245, endPoint x: 526, endPoint y: 254, distance: 112.5
click at [526, 251] on p "Uh-huh , Uh-huh . So when you are able to catch yourself , um , having self- do…" at bounding box center [467, 242] width 190 height 17
copy p "So when you are able to catch yourself , um , having self- doubt right when it …"
click at [573, 301] on div "A more clear question would be "Why is it important to" at bounding box center [631, 298] width 125 height 8
click at [652, 301] on div "A more clear question would be "Why is it important to" at bounding box center [631, 298] width 125 height 8
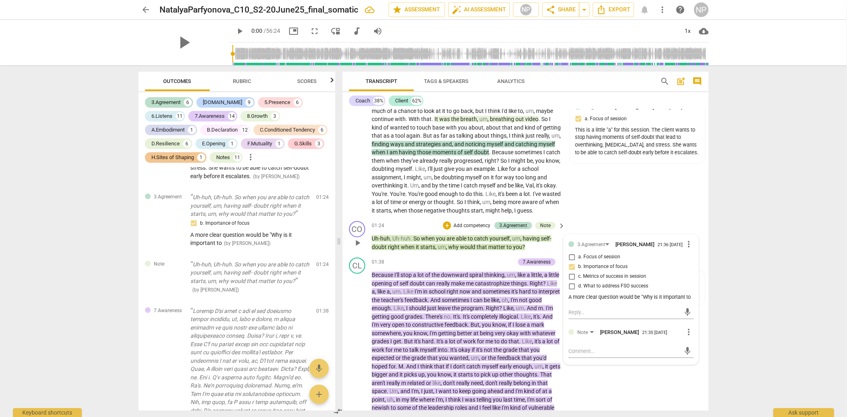
click at [579, 301] on div "A more clear question would be "Why is it important to" at bounding box center [631, 298] width 125 height 8
click at [569, 301] on div "A more clear question would be "Why is it important to" at bounding box center [631, 298] width 125 height 8
click at [572, 301] on div "A more clear question would be "Why is it important to" at bounding box center [631, 298] width 125 height 8
click at [570, 301] on div "A more clear question would be "Why is it important to" at bounding box center [631, 298] width 125 height 8
click at [664, 301] on div "A more clear question would be "Why is it important to" at bounding box center [631, 298] width 125 height 8
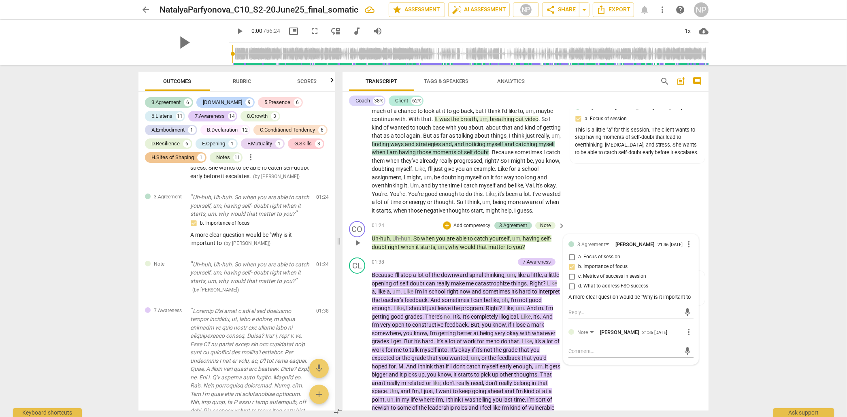
click at [576, 301] on div "A more clear question would be "Why is it important to" at bounding box center [631, 298] width 125 height 8
click at [571, 301] on div "A more clear question would be "Why is it important to" at bounding box center [631, 298] width 125 height 8
drag, startPoint x: 642, startPoint y: 309, endPoint x: 647, endPoint y: 316, distance: 8.8
click at [647, 301] on div "A more clear question would be "Why is it important to" at bounding box center [631, 298] width 125 height 8
drag, startPoint x: 528, startPoint y: 256, endPoint x: 413, endPoint y: 245, distance: 115.5
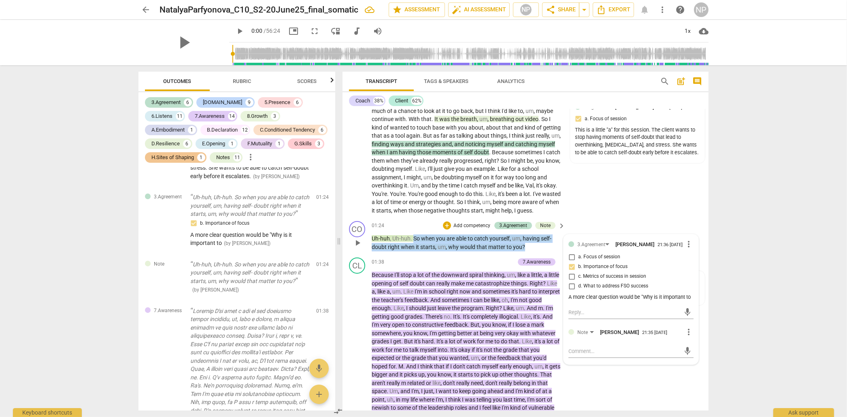
click at [413, 245] on p "Uh-huh , Uh-huh . So when you are able to catch yourself , um , having self- do…" at bounding box center [467, 242] width 190 height 17
copy p "So when you are able to catch yourself , um , having self- doubt right when it …"
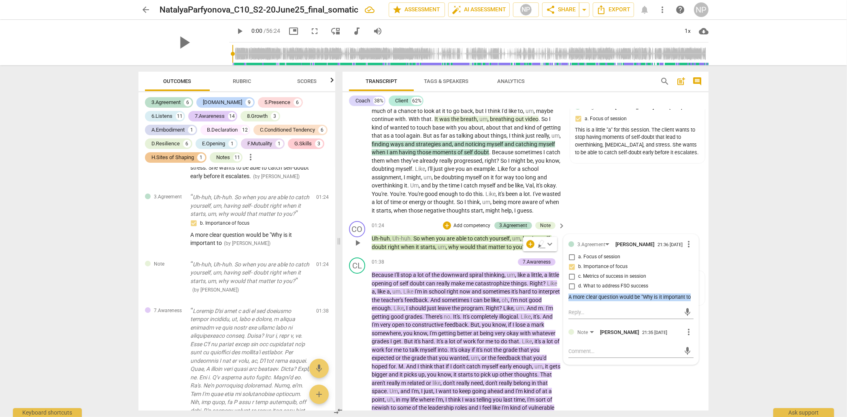
drag, startPoint x: 579, startPoint y: 320, endPoint x: 564, endPoint y: 306, distance: 21.2
click at [564, 306] on div "3.Agreement [PERSON_NAME] 21:36 [DATE] more_vert a. Focus of session b. Importa…" at bounding box center [631, 299] width 135 height 130
click at [574, 301] on div "A more clear question would be "Why is it important to" at bounding box center [631, 298] width 125 height 8
drag, startPoint x: 568, startPoint y: 310, endPoint x: 579, endPoint y: 319, distance: 14.6
click at [579, 303] on div "3.Agreement [PERSON_NAME] 21:36 [DATE] more_vert a. Focus of session b. Importa…" at bounding box center [631, 271] width 125 height 64
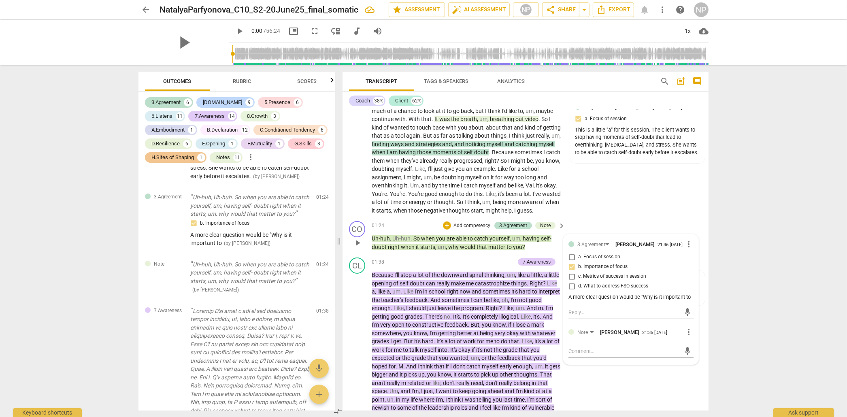
click at [596, 301] on div "A more clear question would be "Why is it important to" at bounding box center [631, 298] width 125 height 8
click at [686, 301] on div "A more clear question would be "Why is it important to" at bounding box center [631, 298] width 125 height 8
click at [586, 358] on div "mic" at bounding box center [631, 351] width 125 height 13
drag, startPoint x: 577, startPoint y: 321, endPoint x: 571, endPoint y: 314, distance: 9.8
click at [571, 314] on div "3.Agreement [PERSON_NAME] 21:36 [DATE] more_vert a. Focus of session b. Importa…" at bounding box center [631, 279] width 125 height 81
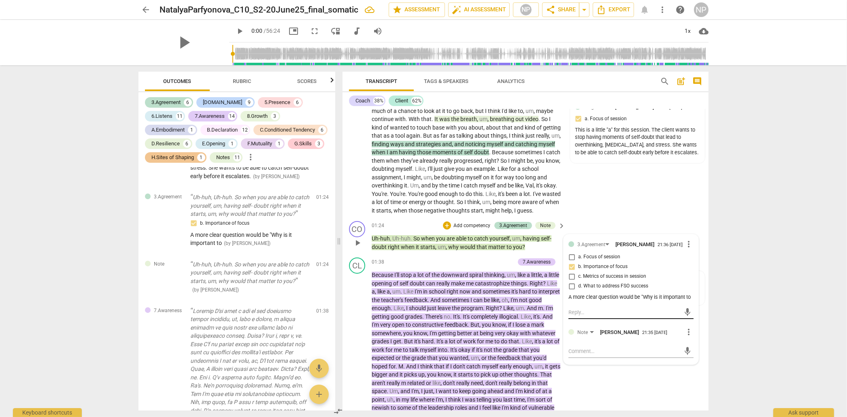
click at [571, 316] on textarea at bounding box center [625, 313] width 112 height 8
click at [687, 249] on span "more_vert" at bounding box center [689, 244] width 10 height 10
click at [692, 256] on li "Edit" at bounding box center [695, 253] width 28 height 15
drag, startPoint x: 577, startPoint y: 321, endPoint x: 564, endPoint y: 310, distance: 16.6
click at [564, 310] on div "3.Agreement [PERSON_NAME] more_vert a. Focus of session b. Importance of focus …" at bounding box center [631, 307] width 135 height 147
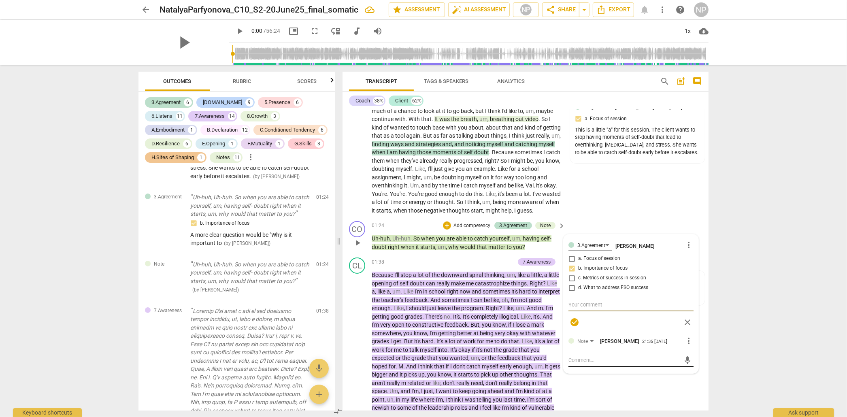
click at [586, 364] on textarea at bounding box center [625, 360] width 112 height 8
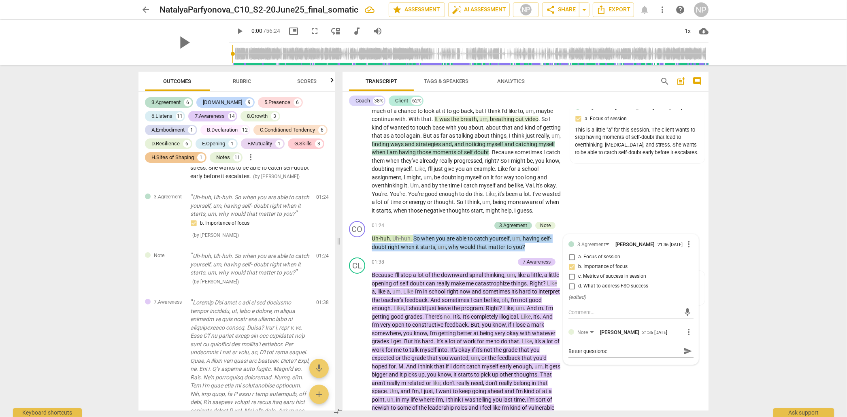
drag, startPoint x: 412, startPoint y: 245, endPoint x: 526, endPoint y: 256, distance: 114.4
click at [526, 251] on p "Uh-huh , Uh-huh . So when you are able to catch yourself , um , having self- do…" at bounding box center [467, 242] width 190 height 17
copy p "So when you are able to catch yourself , um , having self- doubt right when it …"
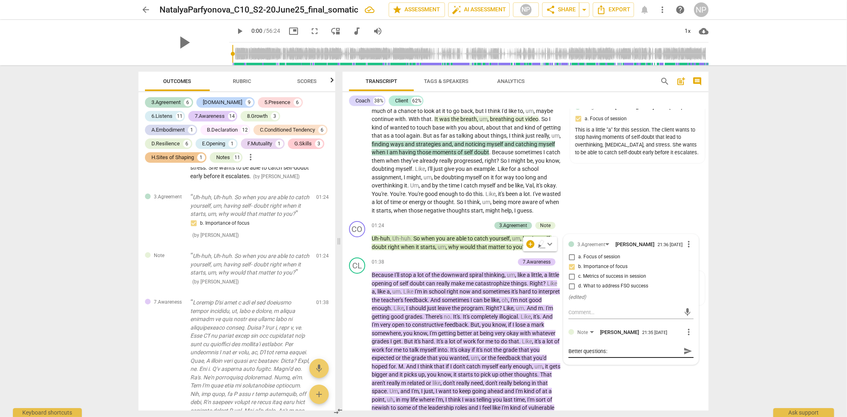
click at [611, 355] on textarea "Better questions:" at bounding box center [625, 351] width 112 height 8
paste textarea "So when you are able to catch yourself, um, having self- doubt right when it st…"
drag, startPoint x: 611, startPoint y: 368, endPoint x: 602, endPoint y: 368, distance: 9.3
click at [602, 368] on textarea "Better questions: So when you are able to catch yourself, um, having self- doub…" at bounding box center [625, 358] width 112 height 23
click at [604, 370] on textarea "Better questions: So when you are able to catch yourself, um, having self- doub…" at bounding box center [625, 358] width 112 height 23
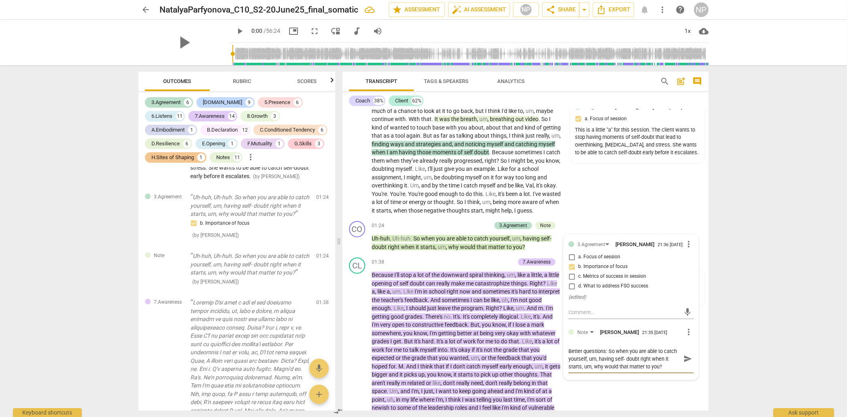
drag, startPoint x: 611, startPoint y: 374, endPoint x: 600, endPoint y: 375, distance: 11.0
click at [600, 370] on textarea "Better questions: So when you are able to catch yourself, um, having self- doub…" at bounding box center [625, 358] width 112 height 23
drag, startPoint x: 577, startPoint y: 379, endPoint x: 660, endPoint y: 381, distance: 82.2
click at [660, 370] on textarea "Better questions: So when you are able to catch yourself having self- doubt rig…" at bounding box center [625, 358] width 112 height 23
click at [609, 367] on textarea "Better questions: So when you are able to catch yourself having self- doubt rig…" at bounding box center [625, 358] width 112 height 23
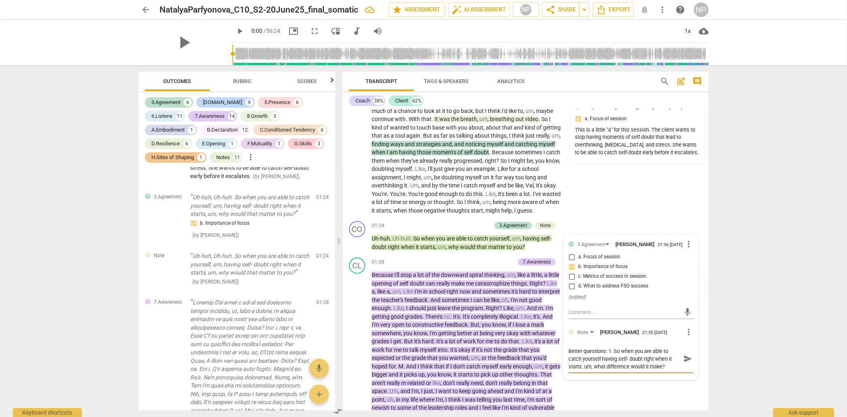
drag, startPoint x: 592, startPoint y: 382, endPoint x: 586, endPoint y: 382, distance: 6.1
click at [586, 370] on textarea "Better questions: 1. So when you are able to catch yourself having self- doubt …" at bounding box center [625, 358] width 112 height 23
click at [659, 370] on textarea "Better questions: 1. So when you are able to catch yourself having self- doubt …" at bounding box center [625, 358] width 112 height 23
drag, startPoint x: 608, startPoint y: 389, endPoint x: 574, endPoint y: 387, distance: 34.5
click at [574, 378] on textarea "Better questions: 1. So when you are able to catch yourself having self- doubt …" at bounding box center [625, 362] width 112 height 31
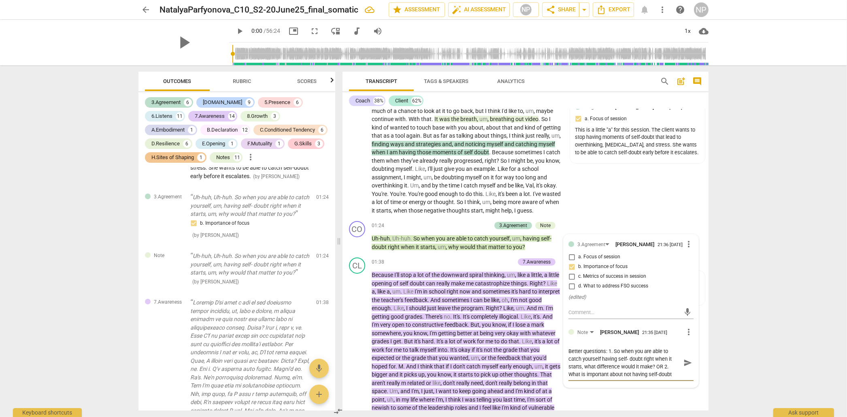
drag, startPoint x: 656, startPoint y: 382, endPoint x: 677, endPoint y: 388, distance: 21.0
click at [677, 378] on textarea "Better questions: 1. So when you are able to catch yourself having self- doubt …" at bounding box center [625, 362] width 112 height 31
click at [605, 366] on textarea "Better questions: 1. So when you are able to catch yourself having self- doubt …" at bounding box center [625, 358] width 112 height 23
click at [686, 363] on span "send" at bounding box center [687, 358] width 9 height 9
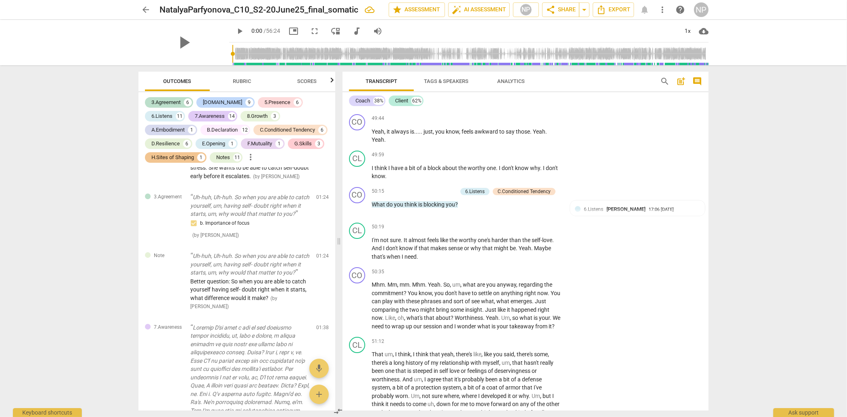
scroll to position [7276, 0]
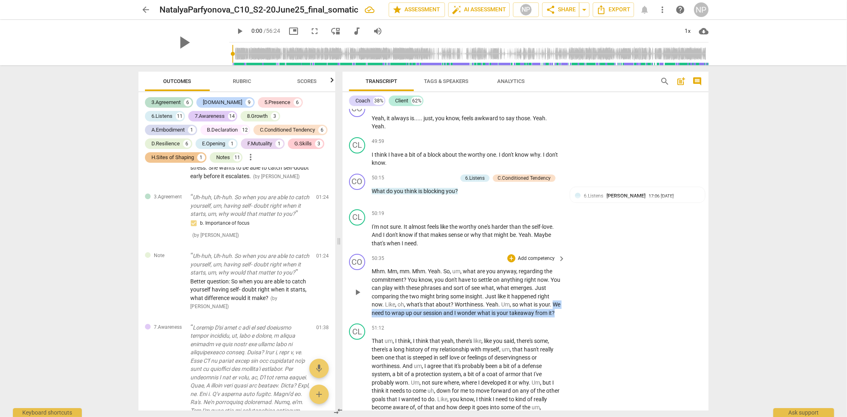
drag, startPoint x: 372, startPoint y: 317, endPoint x: 386, endPoint y: 325, distance: 16.3
click at [386, 317] on p "Mhm . Mm , mm . Mhm . Yeah . So , um , what are you anyway , regarding the comm…" at bounding box center [467, 292] width 190 height 50
click at [246, 81] on span "Rubric" at bounding box center [242, 81] width 18 height 6
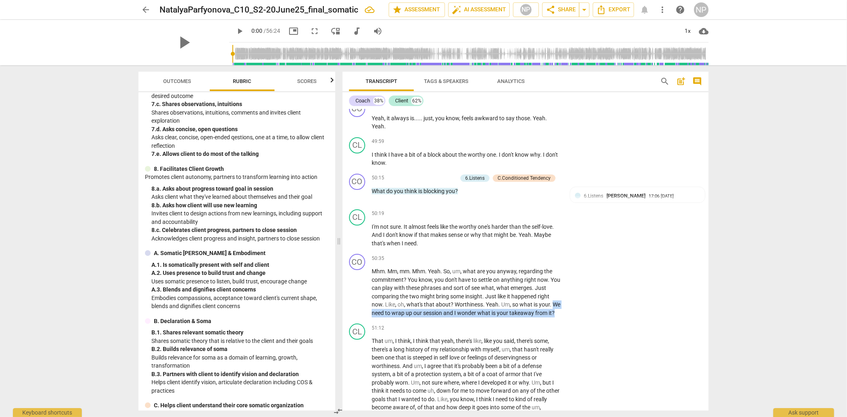
scroll to position [472, 0]
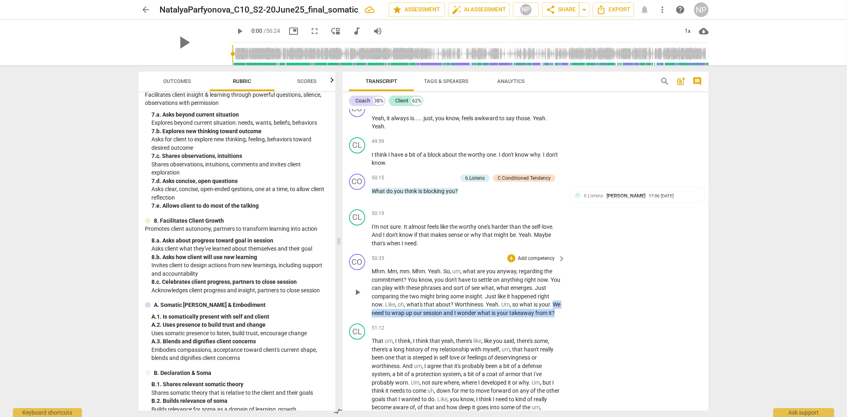
click at [522, 260] on p "Add competency" at bounding box center [536, 258] width 38 height 7
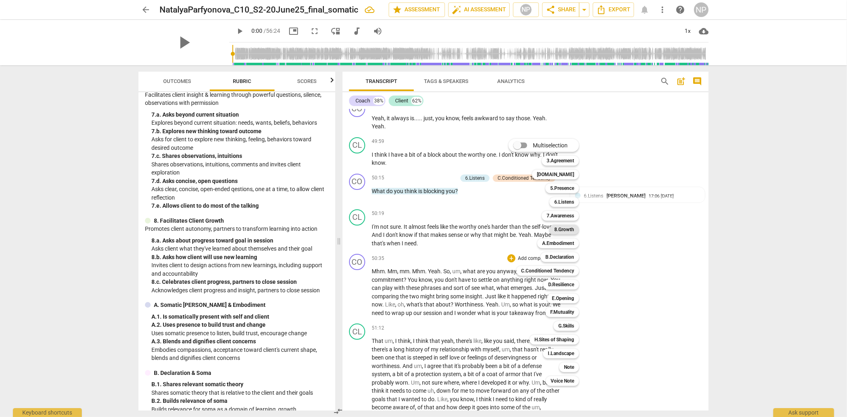
click at [562, 228] on b "8.Growth" at bounding box center [564, 230] width 20 height 10
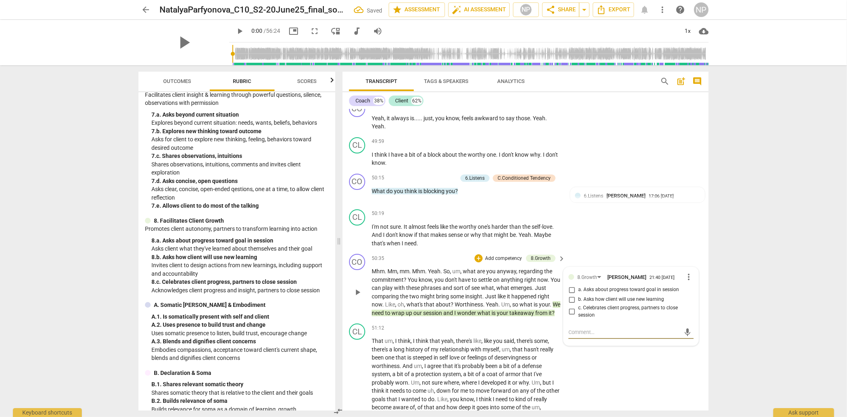
click at [573, 304] on input "b. Asks how client will use new learning" at bounding box center [571, 300] width 13 height 10
click at [571, 304] on input "b. Asks how client will use new learning" at bounding box center [571, 300] width 13 height 10
click at [571, 292] on input "a. Asks about progress toward goal in session" at bounding box center [571, 290] width 13 height 10
click at [571, 295] on input "a. Asks about progress toward goal in session" at bounding box center [571, 290] width 13 height 10
click at [571, 304] on input "b. Asks how client will use new learning" at bounding box center [571, 300] width 13 height 10
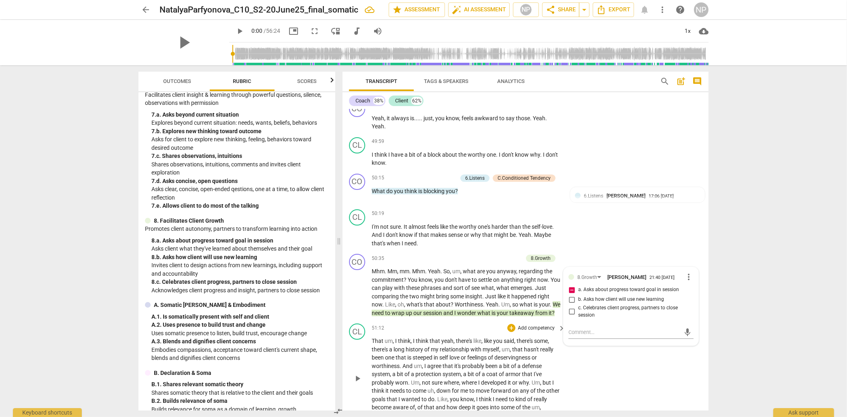
click at [527, 344] on span "there's" at bounding box center [525, 341] width 17 height 6
